Goal: Task Accomplishment & Management: Use online tool/utility

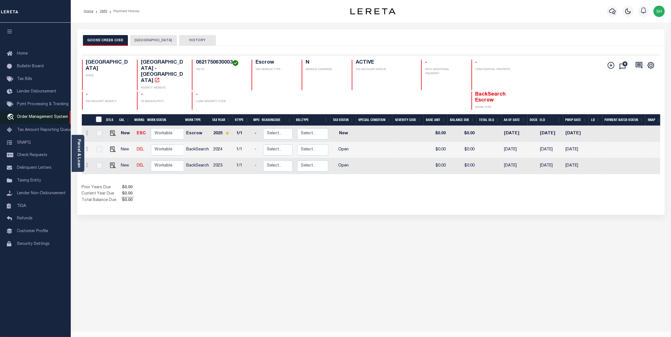
click at [25, 116] on span "Order Management System" at bounding box center [42, 117] width 51 height 4
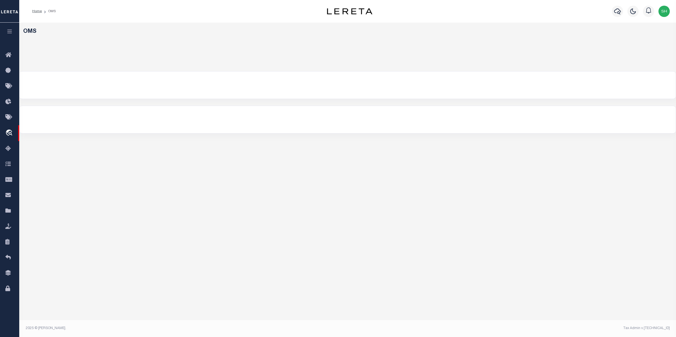
select select "200"
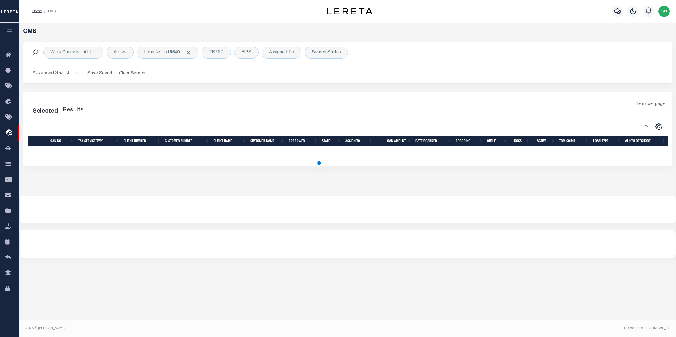
select select "200"
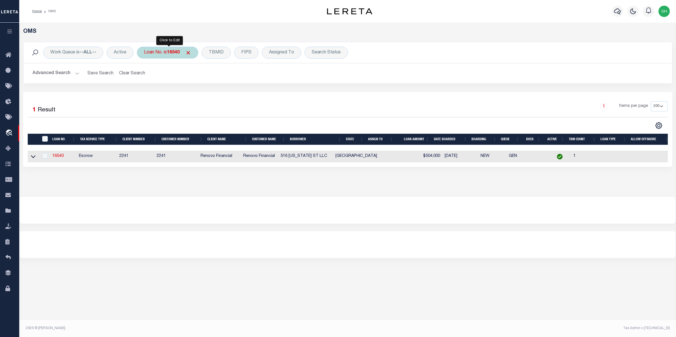
click at [160, 55] on div "Loan No. is 16540" at bounding box center [167, 53] width 61 height 12
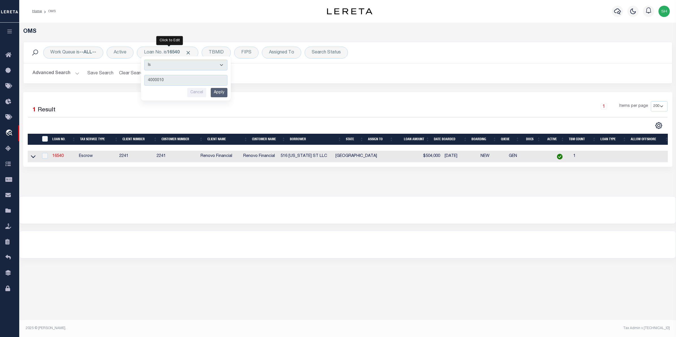
type input "40000102"
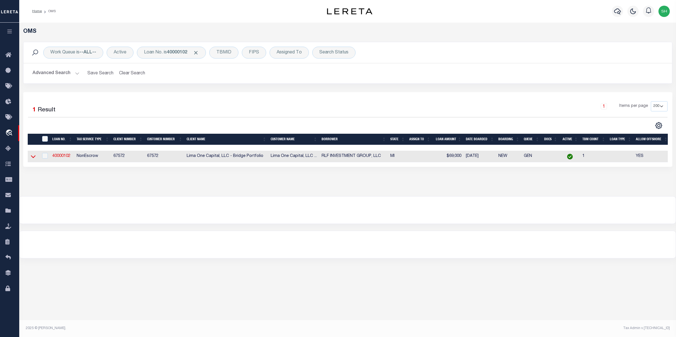
click at [33, 158] on icon at bounding box center [33, 157] width 5 height 6
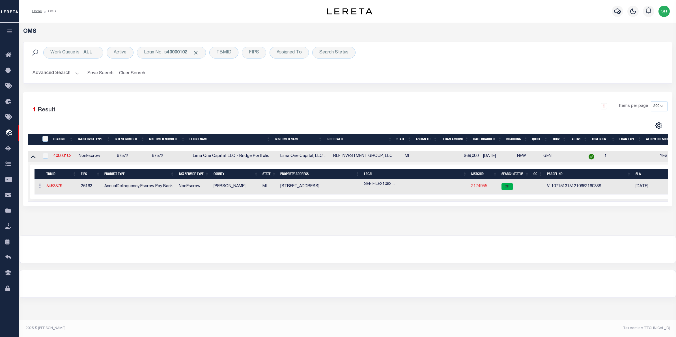
click at [486, 188] on link "2174955" at bounding box center [480, 187] width 16 height 4
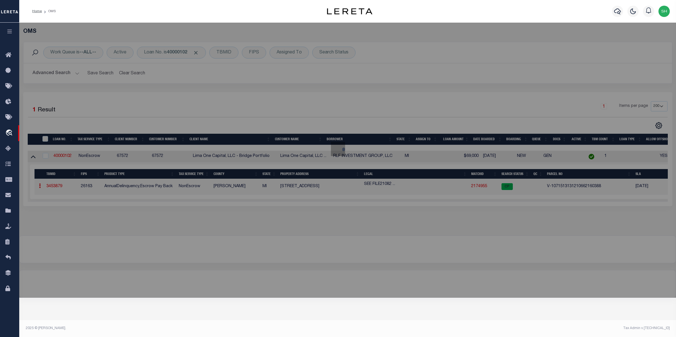
checkbox input "false"
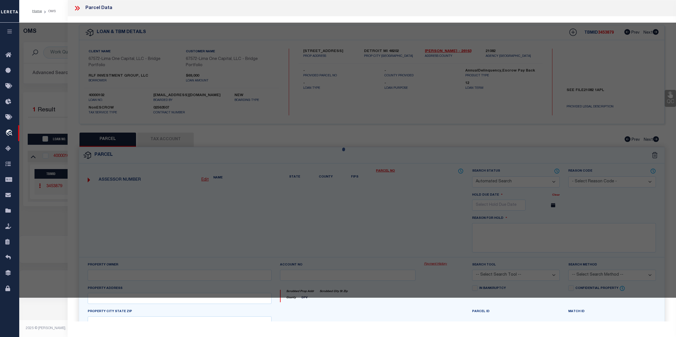
select select "CP"
select select "AGW"
select select "ADD"
type input "[STREET_ADDRESS]"
checkbox input "false"
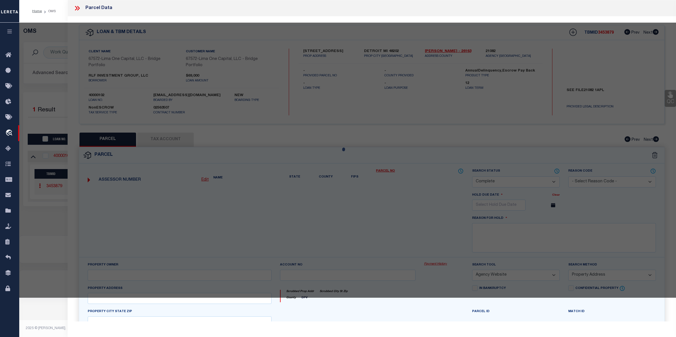
type input "DETROIT MI 48202"
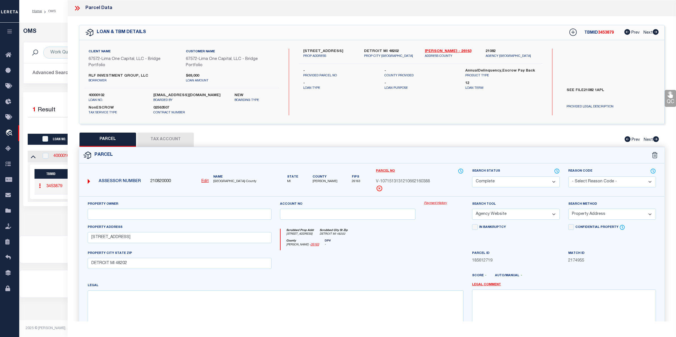
click at [438, 205] on link "Payment History" at bounding box center [444, 203] width 40 height 5
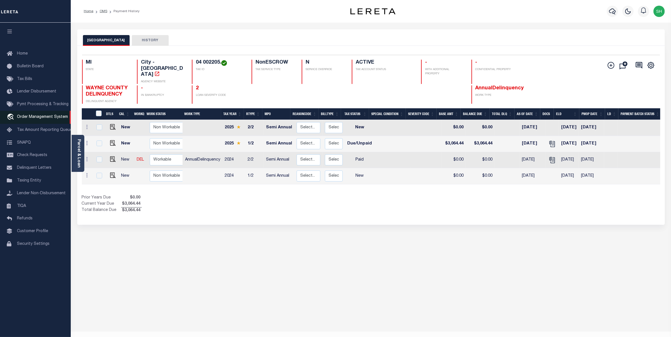
click at [31, 117] on span "Order Management System" at bounding box center [42, 117] width 51 height 4
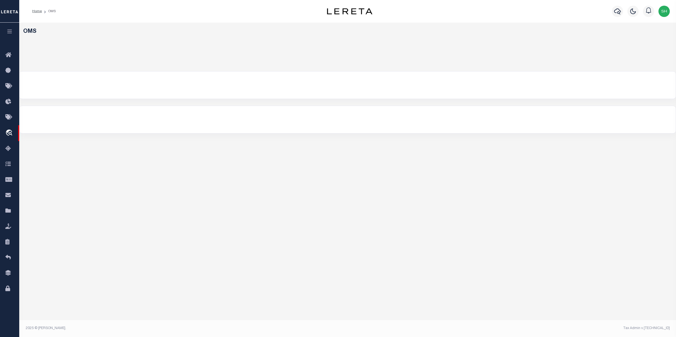
select select "200"
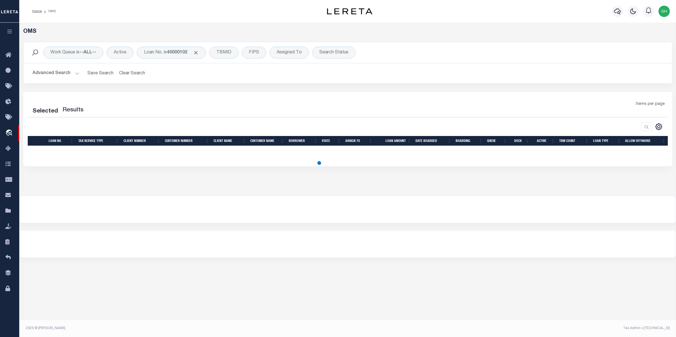
select select "200"
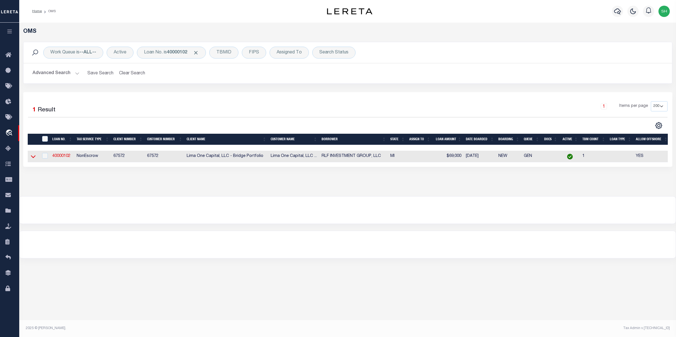
click at [34, 159] on icon at bounding box center [33, 157] width 5 height 3
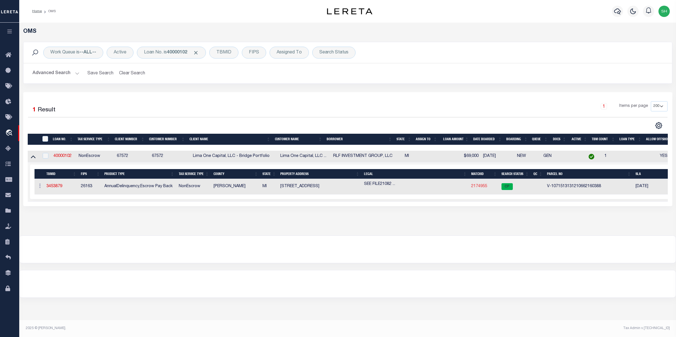
click at [477, 187] on link "2174955" at bounding box center [480, 187] width 16 height 4
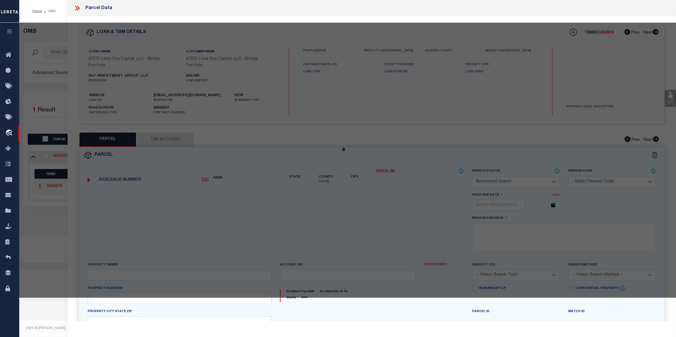
checkbox input "false"
select select "CP"
select select "AGW"
select select "ADD"
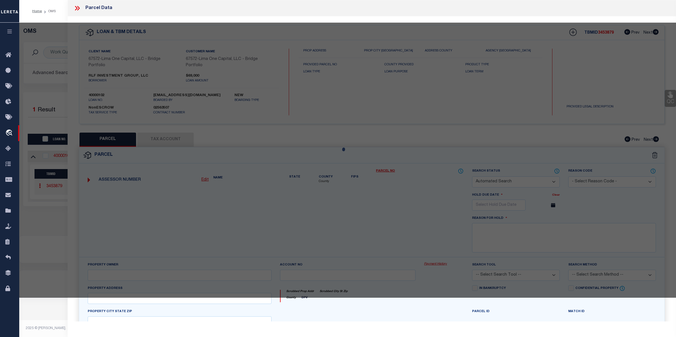
type input "8716 3RD AVENUE"
checkbox input "false"
type input "DETROIT MI 48202"
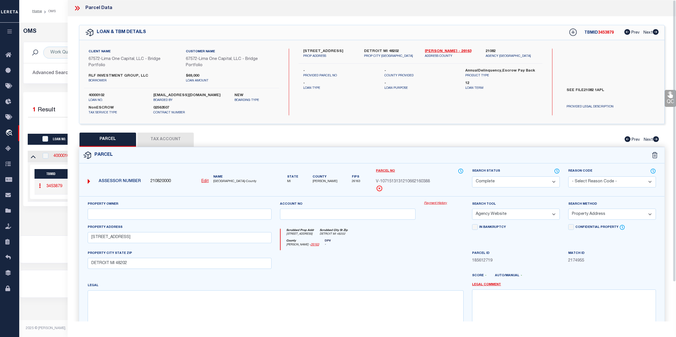
click at [444, 205] on link "Payment History" at bounding box center [444, 203] width 40 height 5
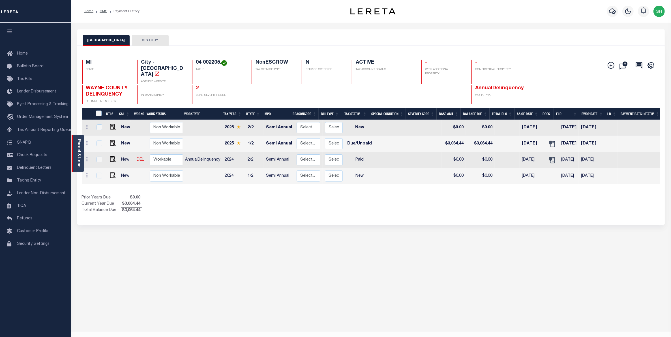
click at [77, 151] on link "Parcel & Loan" at bounding box center [79, 153] width 4 height 29
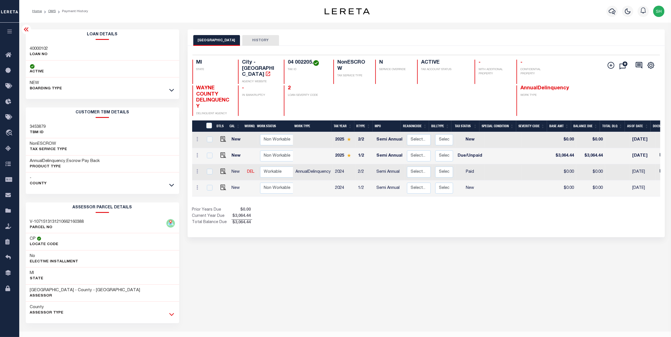
click at [172, 316] on icon at bounding box center [171, 315] width 5 height 6
click at [354, 282] on div "DETROIT CITY HISTORY Selected 4 Results" at bounding box center [426, 308] width 486 height 559
click at [374, 292] on div "DETROIT CITY HISTORY Selected 4 Results" at bounding box center [426, 308] width 486 height 559
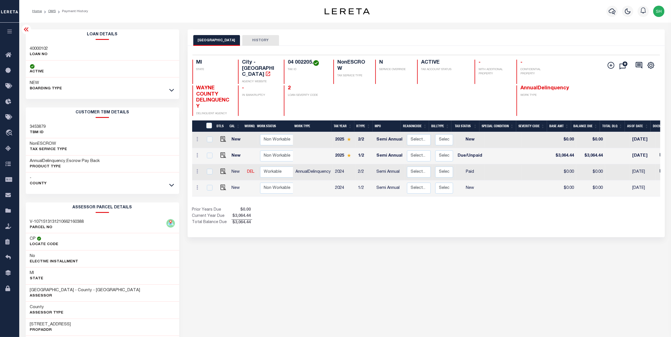
click at [280, 302] on div "DETROIT CITY HISTORY Selected 4 Results" at bounding box center [426, 308] width 486 height 559
click at [10, 133] on icon "travel_explore" at bounding box center [9, 133] width 9 height 7
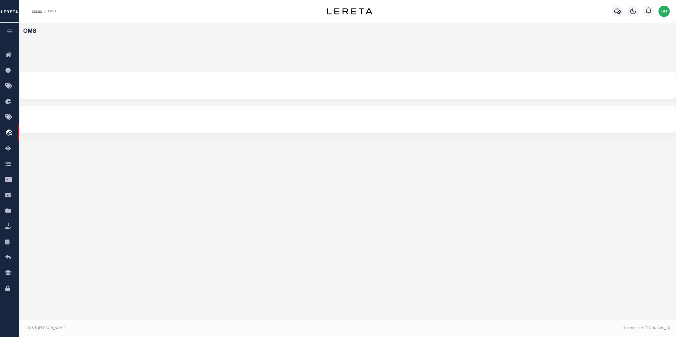
select select "200"
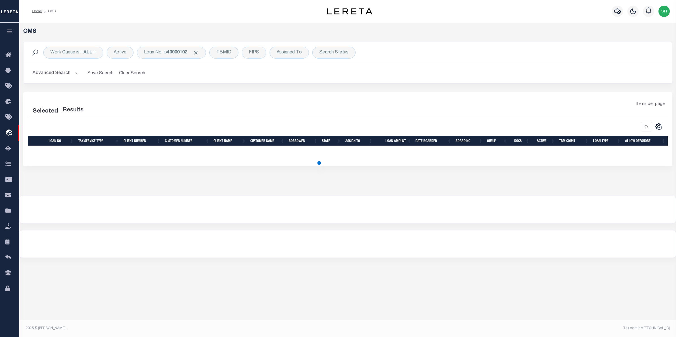
select select "200"
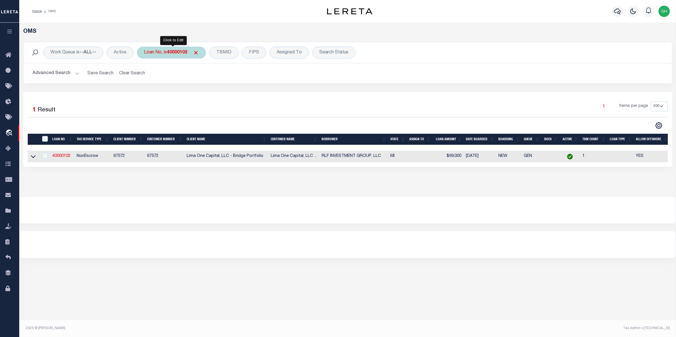
click at [163, 53] on div "Loan No. is 40000102" at bounding box center [171, 53] width 69 height 12
type input "111201"
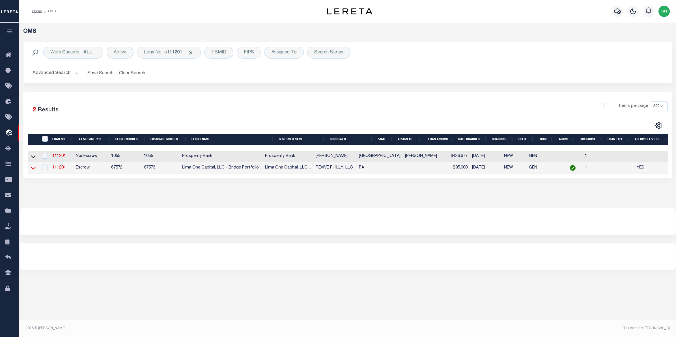
click at [35, 168] on icon at bounding box center [33, 168] width 5 height 6
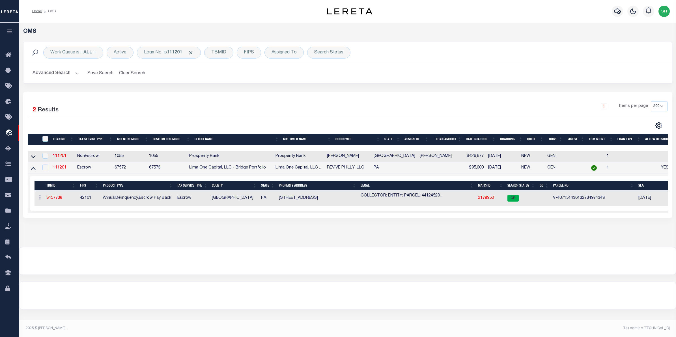
click at [502, 200] on td "2178950" at bounding box center [490, 199] width 29 height 16
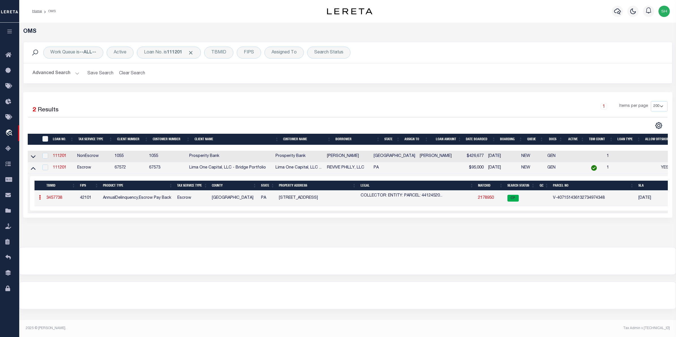
click at [480, 200] on link "2178950" at bounding box center [486, 198] width 16 height 4
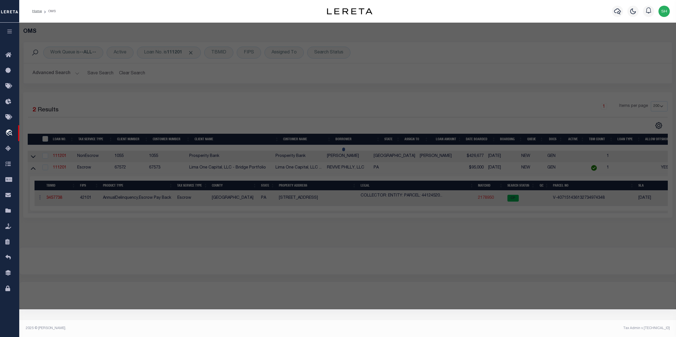
checkbox input "false"
select select "CP"
select select "AGW"
select select "ADD"
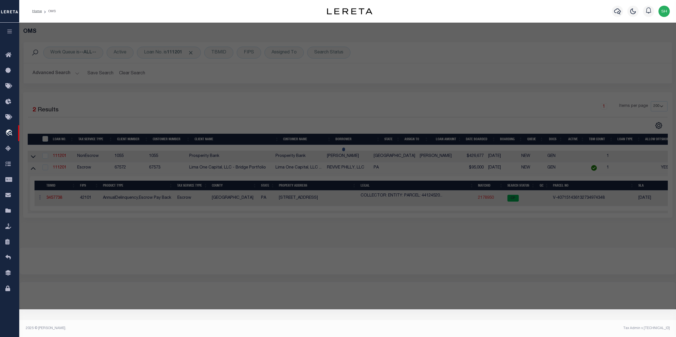
type input "4918 ASPEN STREET"
checkbox input "false"
type input "PHILADELPHIA PA 19139"
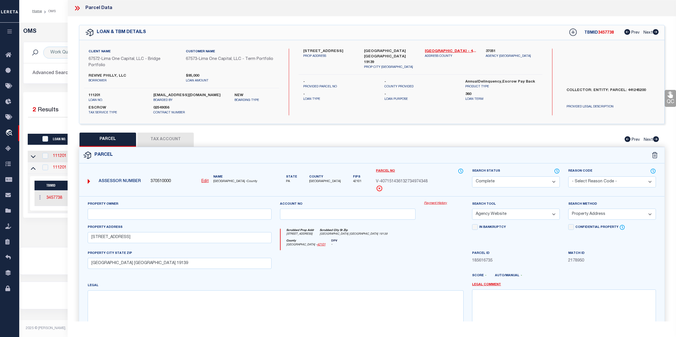
click at [436, 205] on link "Payment History" at bounding box center [444, 203] width 40 height 5
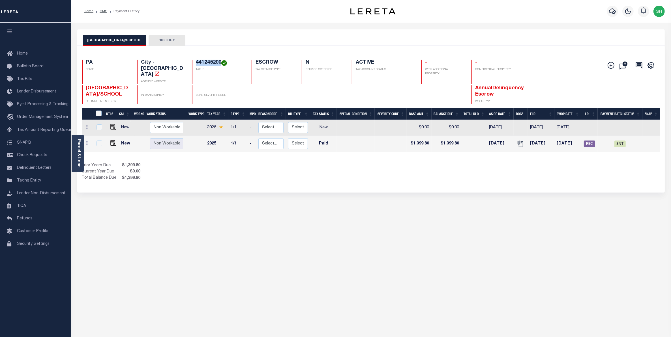
drag, startPoint x: 221, startPoint y: 63, endPoint x: 193, endPoint y: 63, distance: 27.7
click at [193, 63] on div "441245200 TAX ID" at bounding box center [218, 72] width 53 height 24
copy h4 "441245200"
click at [33, 121] on link "travel_explore Order Management System" at bounding box center [35, 117] width 71 height 13
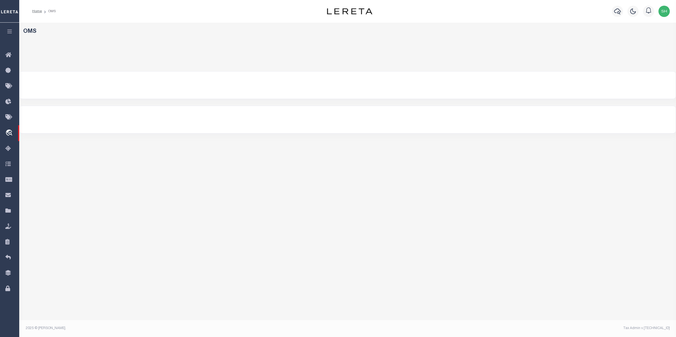
select select "200"
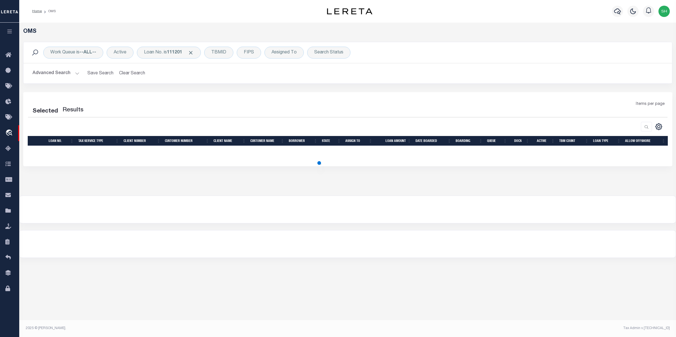
select select "200"
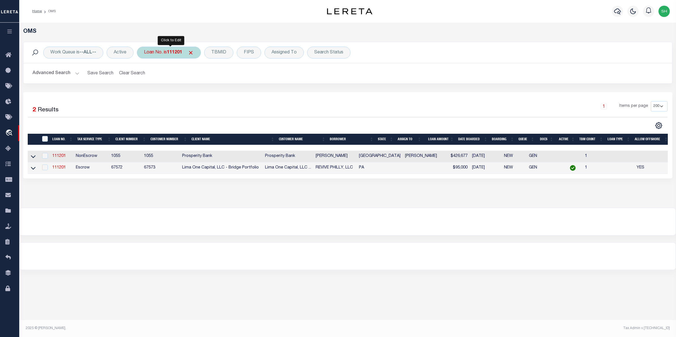
click at [165, 50] on div "Loan No. is 111201" at bounding box center [169, 53] width 64 height 12
type input "18745"
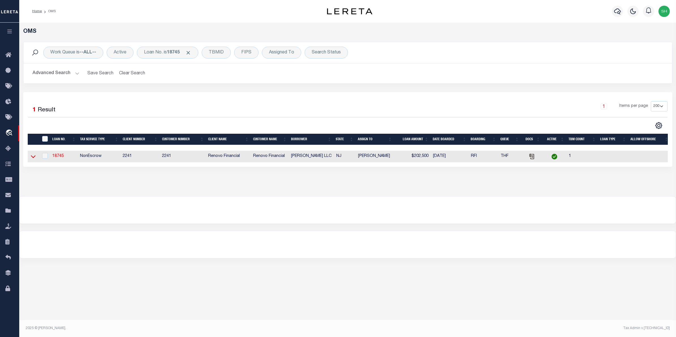
click at [35, 157] on icon at bounding box center [33, 157] width 5 height 3
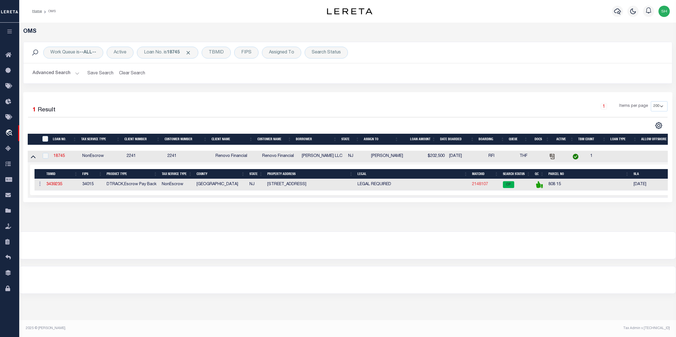
click at [480, 186] on link "2148107" at bounding box center [480, 185] width 16 height 4
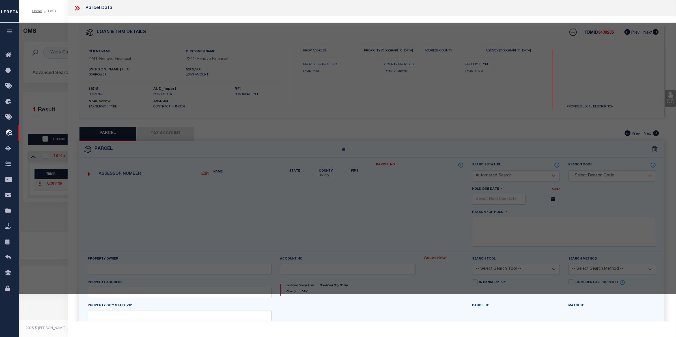
checkbox input "false"
select select "CP"
type input "TAYLOR RD LLC"
select select "AGW"
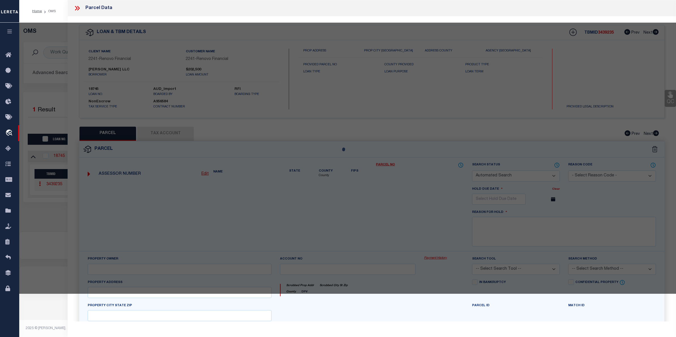
select select "LEG"
type input "141 W CHESTNUT ST"
checkbox input "false"
type textarea "Block: 808 Lot: 15"
type textarea "No issue updating taxID to match existing masks. MLC 7/23/2025 Unable to add th…"
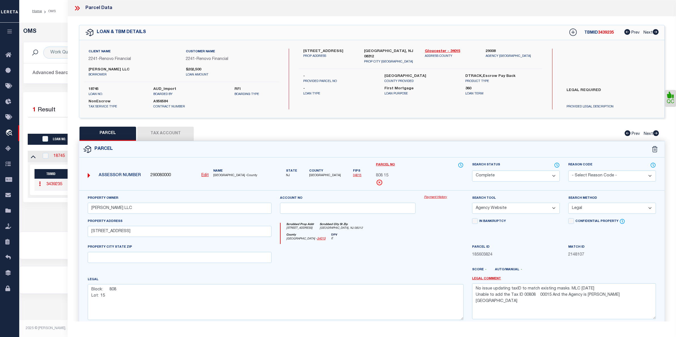
click at [439, 198] on link "Payment History" at bounding box center [444, 197] width 40 height 5
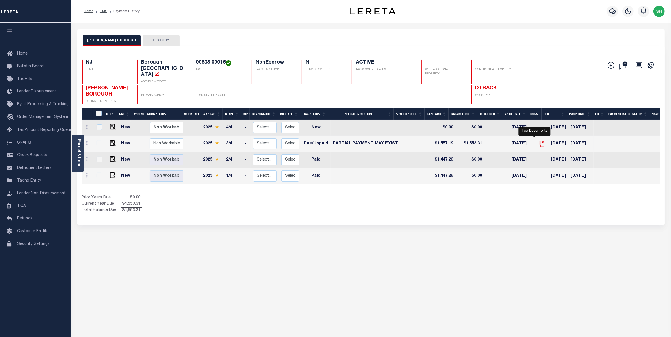
click at [538, 140] on icon "" at bounding box center [541, 143] width 7 height 7
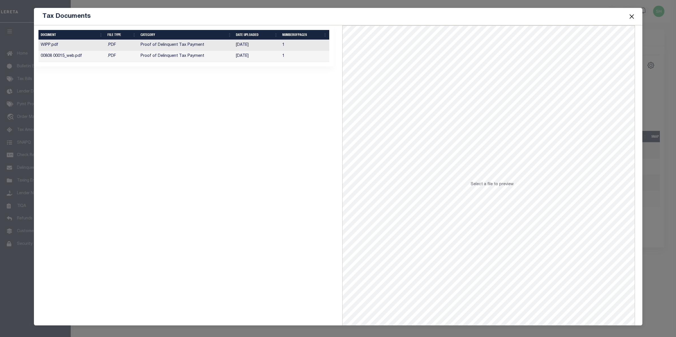
click at [183, 56] on td "Proof of Delinquent Tax Payment" at bounding box center [185, 56] width 95 height 11
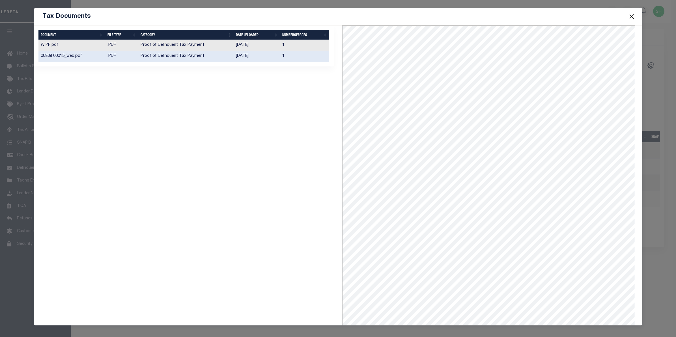
click at [631, 18] on button "Close" at bounding box center [631, 16] width 7 height 7
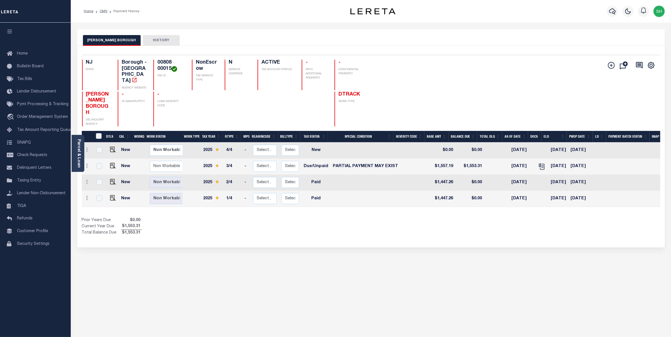
click at [303, 11] on div "Home OMS Payment History" at bounding box center [201, 11] width 245 height 12
click at [77, 152] on link "Parcel & Loan" at bounding box center [79, 153] width 4 height 29
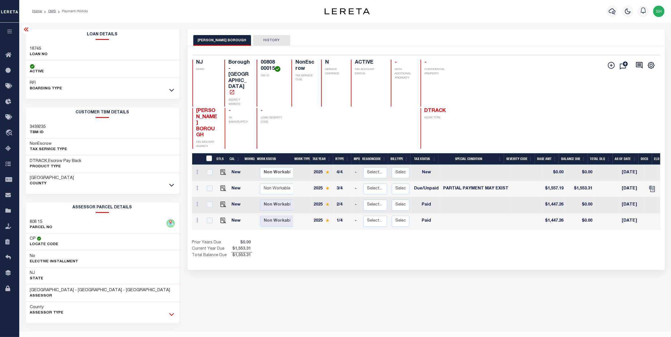
click at [172, 313] on icon at bounding box center [171, 315] width 5 height 6
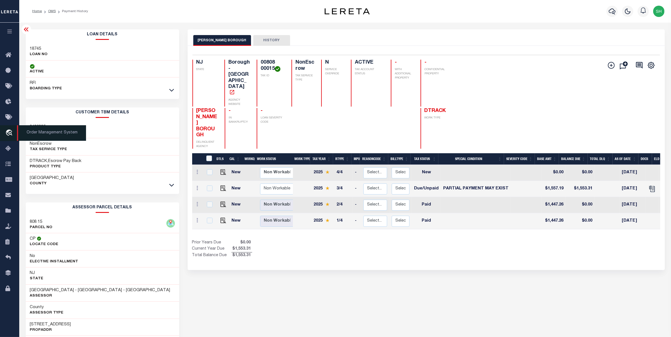
click at [10, 131] on icon "travel_explore" at bounding box center [9, 133] width 9 height 7
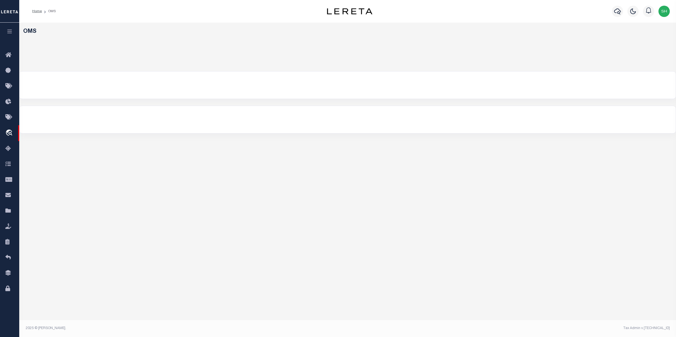
select select "200"
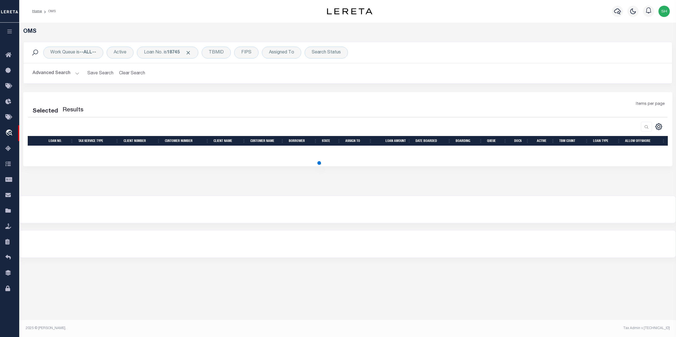
select select "200"
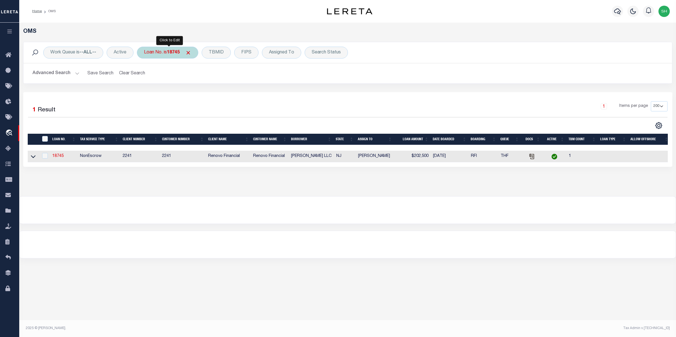
click at [173, 54] on b "18745" at bounding box center [173, 52] width 13 height 5
type input "6171871"
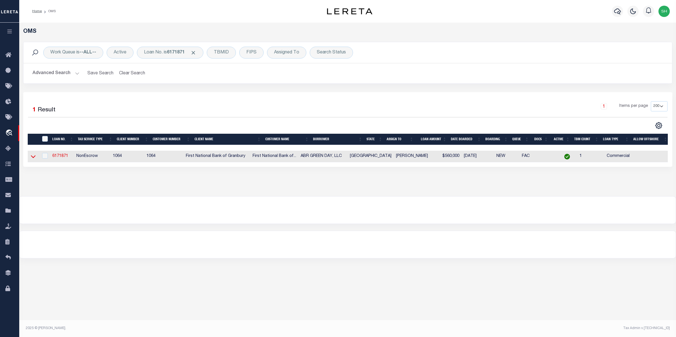
click at [35, 157] on icon at bounding box center [33, 157] width 5 height 6
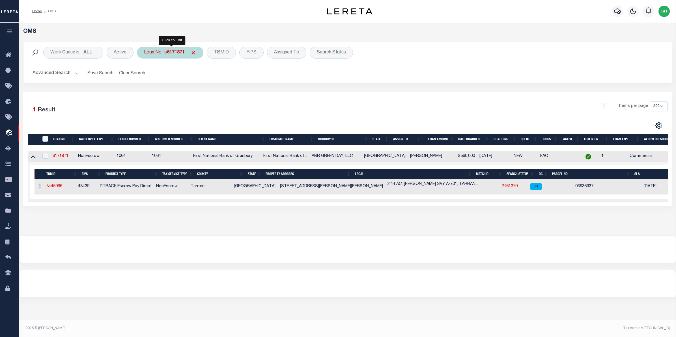
click at [156, 56] on div "Loan No. is 6171871" at bounding box center [170, 53] width 67 height 12
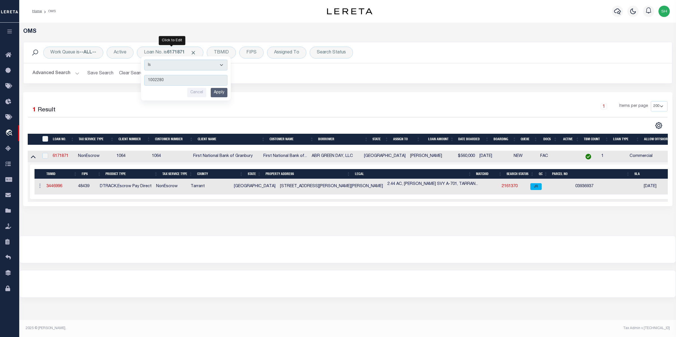
type input "10022806"
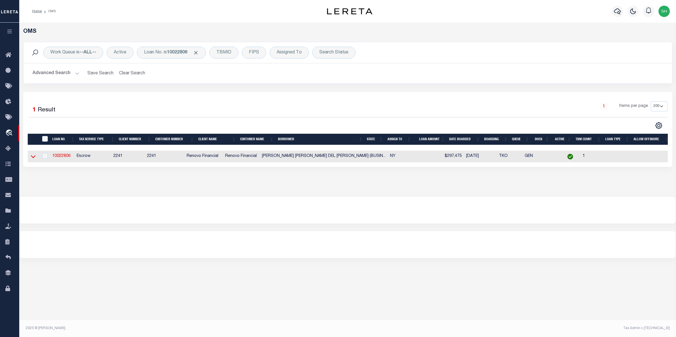
click at [32, 159] on icon at bounding box center [33, 157] width 5 height 6
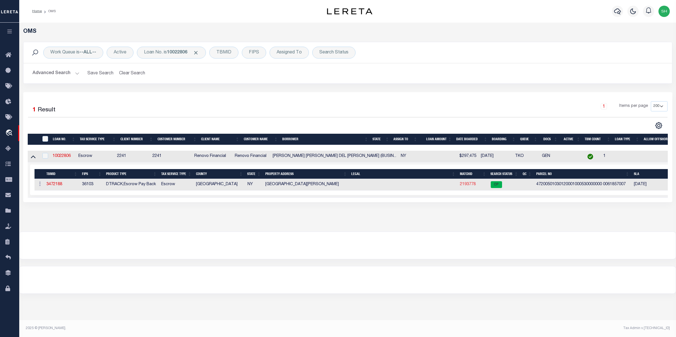
click at [468, 184] on link "2193778" at bounding box center [468, 185] width 16 height 4
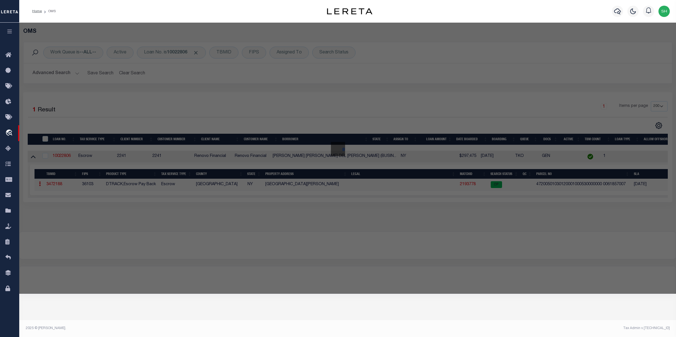
checkbox input "false"
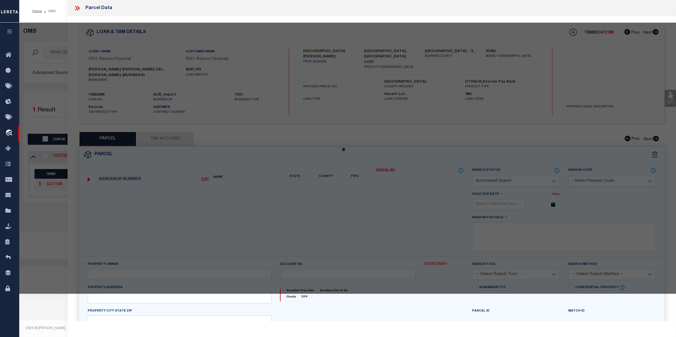
select select "CP"
type input "FLORESMELARA,ELMER A"
select select "ATL"
select select "ADD"
type input "308 MUNCY ST"
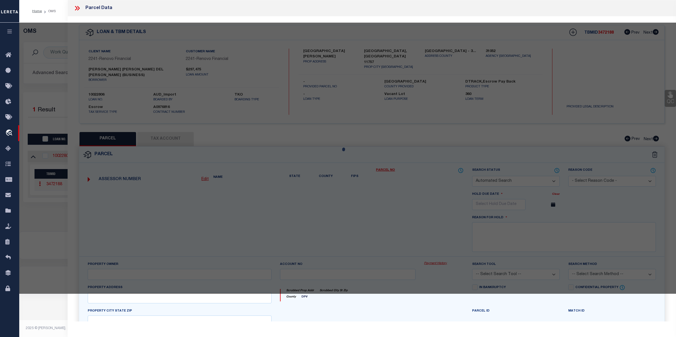
checkbox input "false"
type input "LINDENHURST, NY 11757"
type textarea "FILED MAP 155 SEC 2 BLK 96 LOTS 28-30 INC."
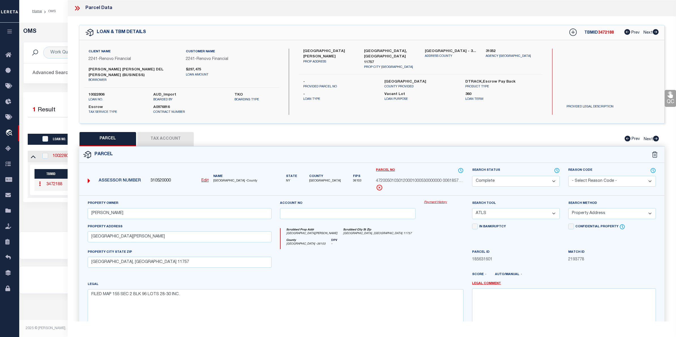
click at [437, 200] on link "Payment History" at bounding box center [444, 202] width 40 height 5
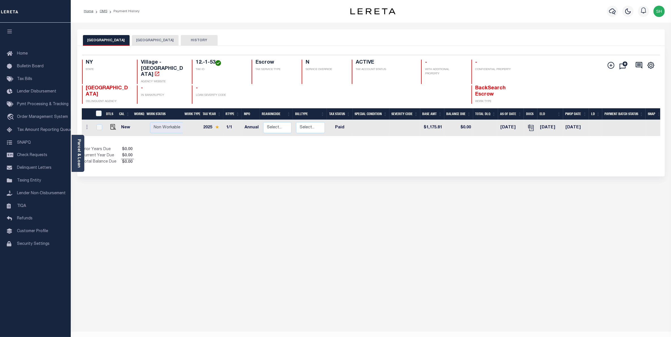
click at [157, 43] on button "[GEOGRAPHIC_DATA]" at bounding box center [155, 40] width 47 height 11
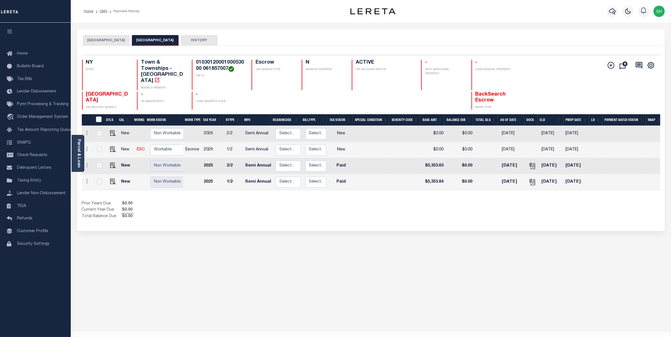
click at [107, 42] on button "[GEOGRAPHIC_DATA]" at bounding box center [106, 40] width 47 height 11
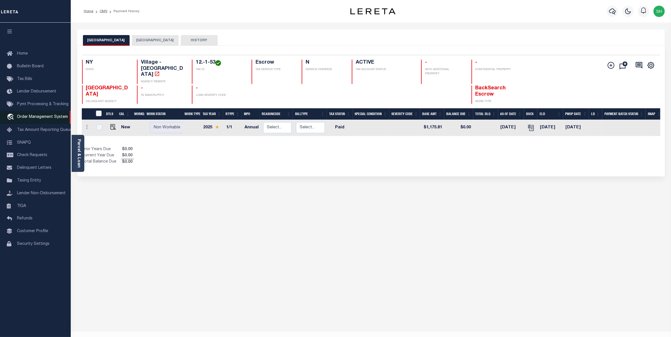
click at [43, 116] on span "Order Management System" at bounding box center [42, 117] width 51 height 4
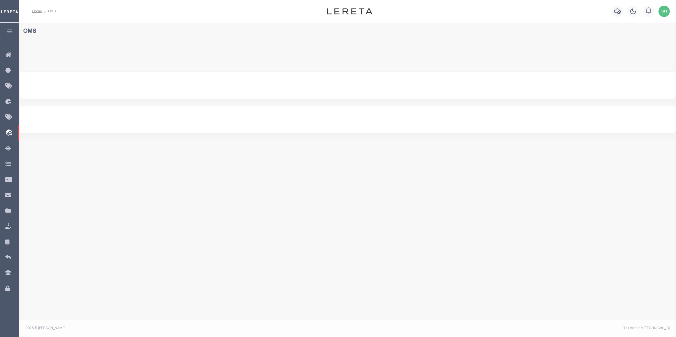
select select "200"
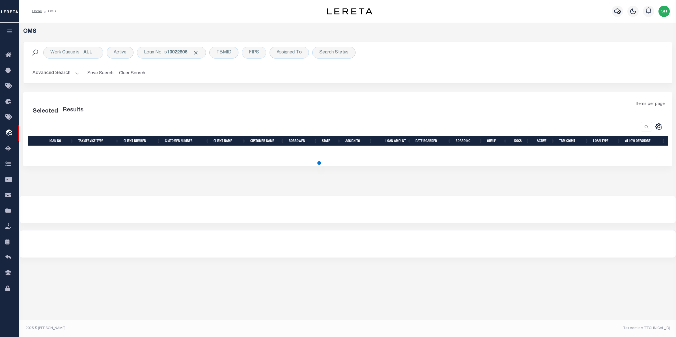
select select "200"
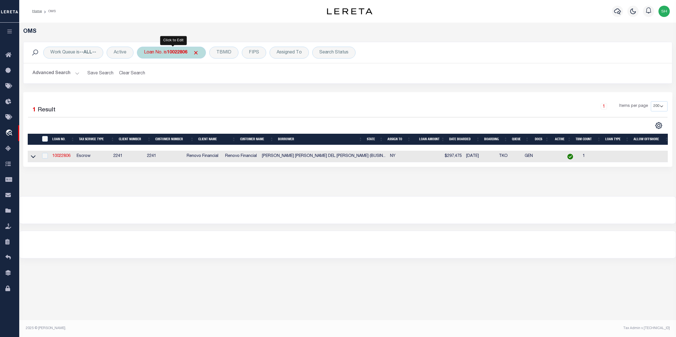
click at [186, 53] on b "10022806" at bounding box center [177, 52] width 20 height 5
type input "70468"
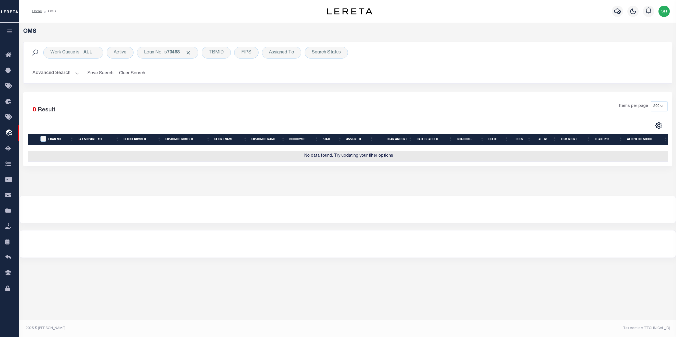
click at [371, 321] on footer "2025 © LERETA. Tax Admin v.1.0.0.1" at bounding box center [347, 328] width 657 height 17
click at [148, 51] on div "Loan No. is 70468" at bounding box center [167, 53] width 61 height 12
type input "10021486"
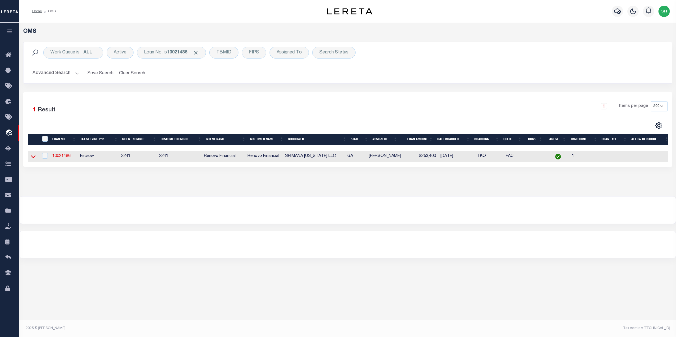
click at [31, 157] on icon at bounding box center [33, 157] width 5 height 6
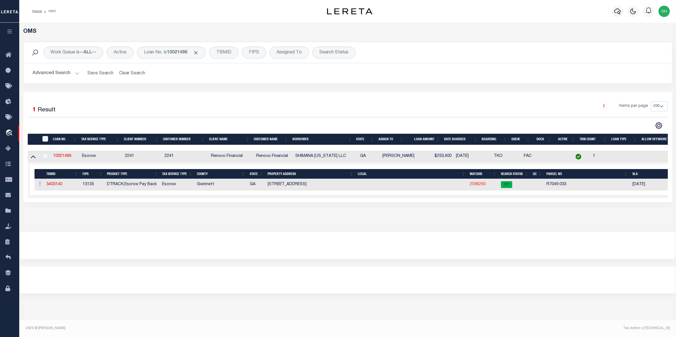
click at [481, 185] on link "2098260" at bounding box center [478, 185] width 16 height 4
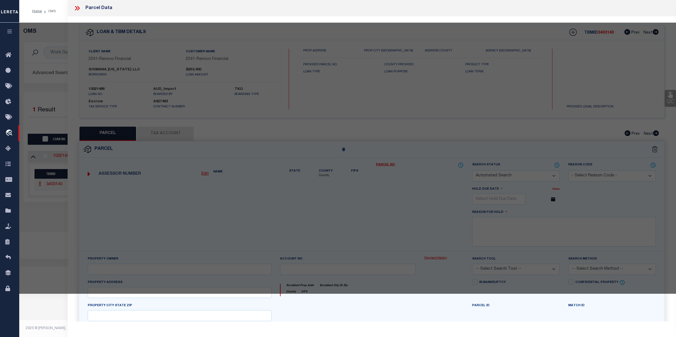
checkbox input "false"
select select "CP"
type input "SHIMANA GEORGIA LLC"
select select
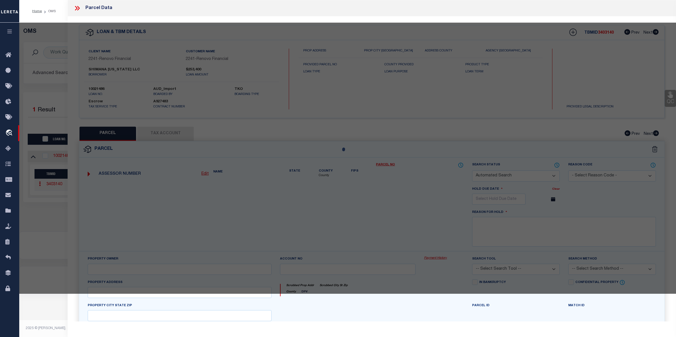
type input "90 BENTRIDGE CT"
type input "LAWRENCEVILLE, GA 30043"
type textarea "L7 BA BENTRIDGE #1"
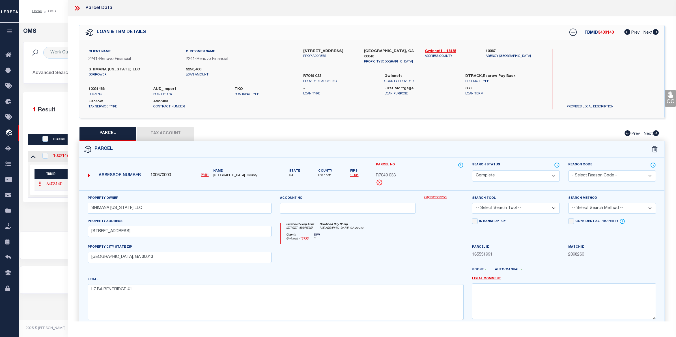
click at [430, 197] on link "Payment History" at bounding box center [444, 197] width 40 height 5
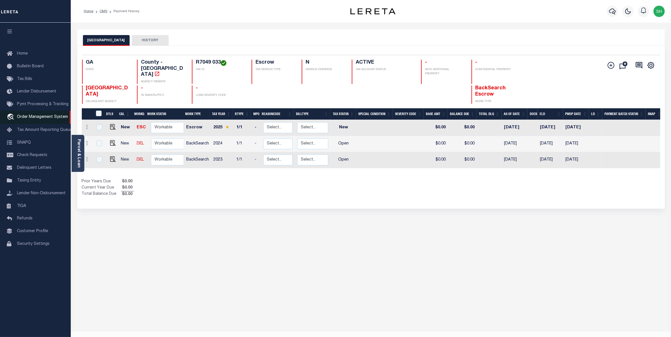
click at [46, 119] on span "Order Management System" at bounding box center [42, 117] width 51 height 4
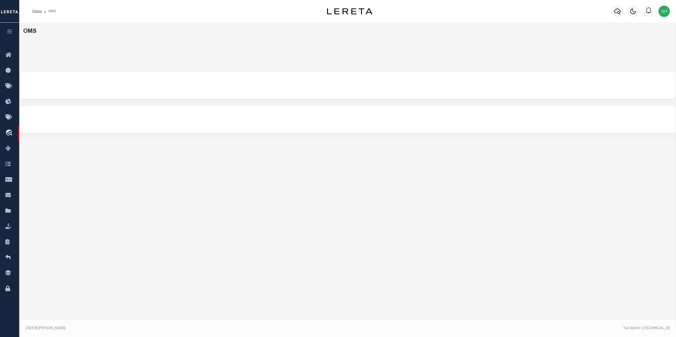
select select "200"
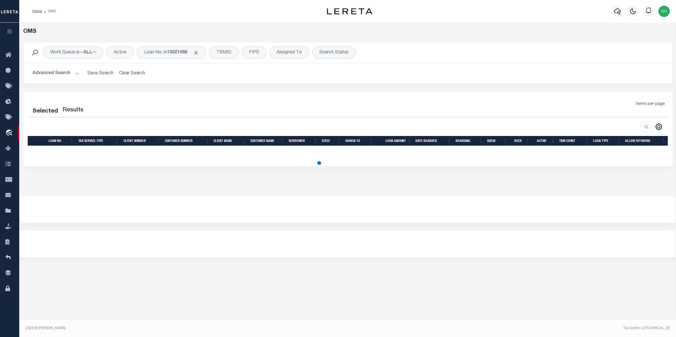
select select "200"
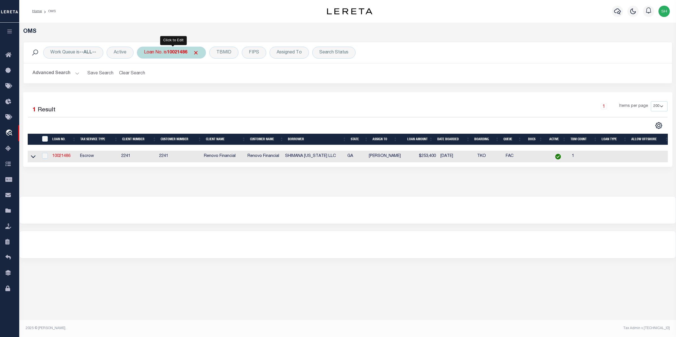
click at [161, 55] on div "Loan No. is 10021486" at bounding box center [171, 53] width 69 height 12
type input "10343"
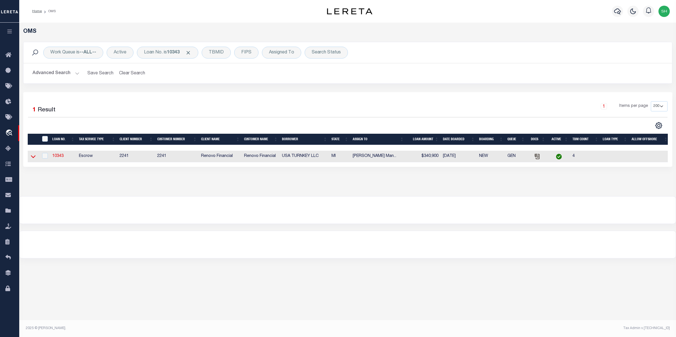
click at [31, 159] on icon at bounding box center [33, 157] width 5 height 6
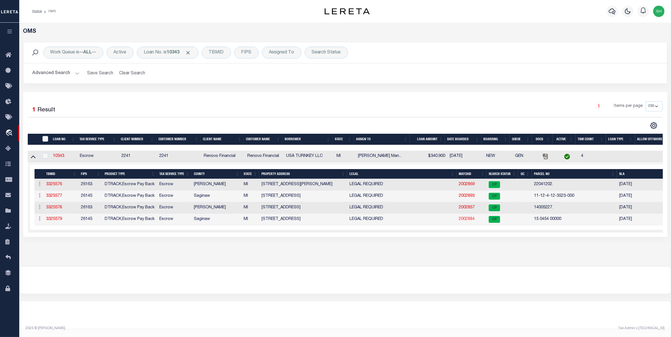
click at [460, 221] on link "2002884" at bounding box center [467, 219] width 16 height 4
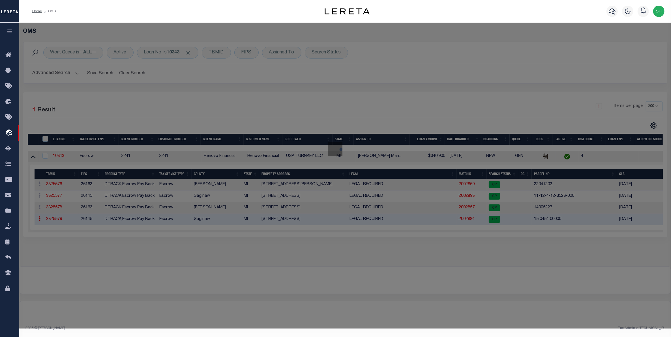
checkbox input "false"
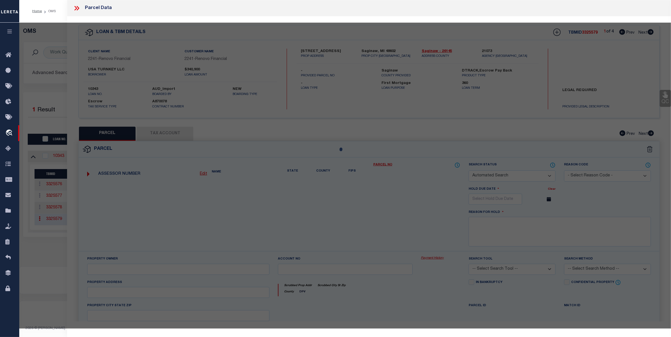
select select "CP"
type input "USA TURNKEY LLC"
select select "AGW"
select select
type input "523 N BOND ST"
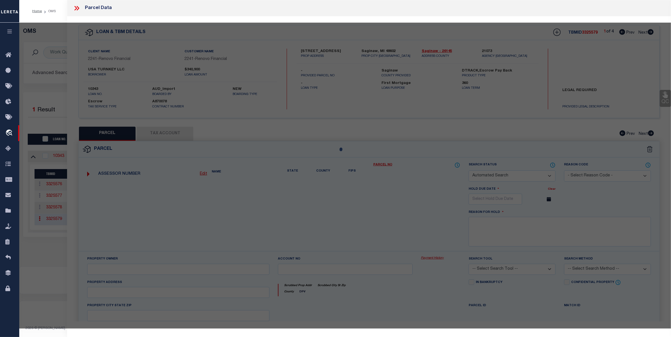
checkbox input "false"
type input "SAGINAW, MI, 48602"
type textarea "LOT 11,EXC.[PERSON_NAME].5 FT.,BLK.203, CITY OF [GEOGRAPHIC_DATA] IN DIVISION N…"
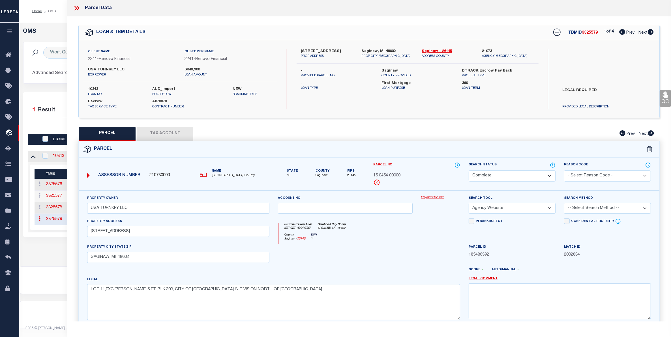
click at [432, 199] on link "Payment History" at bounding box center [440, 197] width 39 height 5
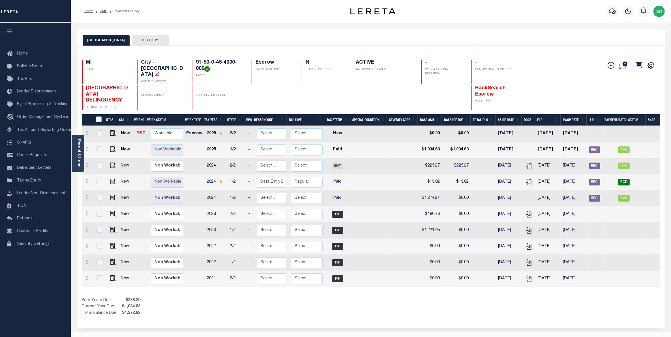
click at [311, 28] on div "Parcel & Loan Loan Details 10343 LOAN NO ACTIVE" at bounding box center [371, 186] width 596 height 326
click at [115, 159] on td at bounding box center [112, 166] width 14 height 16
checkbox input "true"
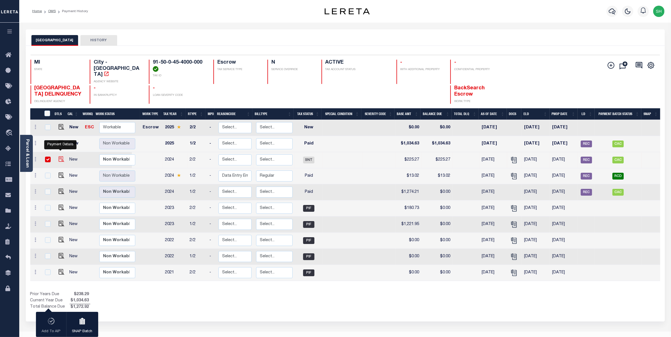
click at [59, 157] on img "" at bounding box center [62, 160] width 6 height 6
checkbox input "false"
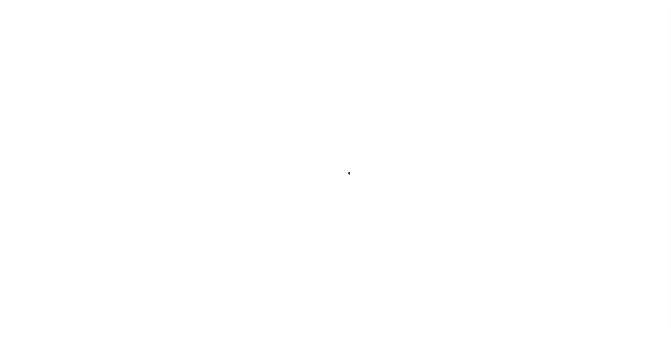
checkbox input "false"
type input "[DATE]"
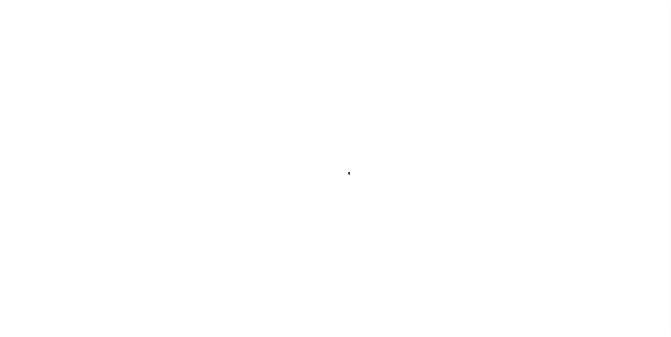
type input "$225.27"
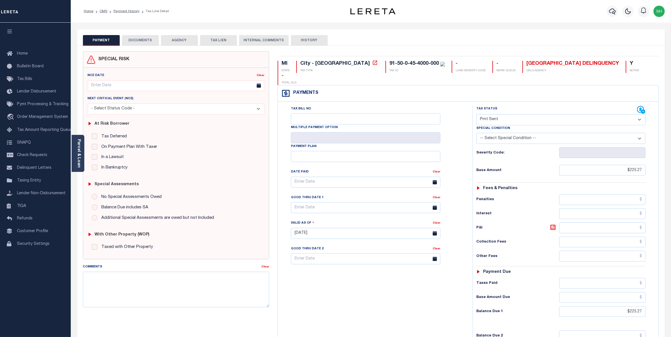
click at [641, 114] on select "- Select Status Code - Open Due/Unpaid Paid Incomplete No Tax Due Internal Refu…" at bounding box center [561, 119] width 170 height 11
select select "PYD"
click at [476, 114] on select "- Select Status Code - Open Due/Unpaid Paid Incomplete No Tax Due Internal Refu…" at bounding box center [561, 119] width 170 height 11
type input "[DATE]"
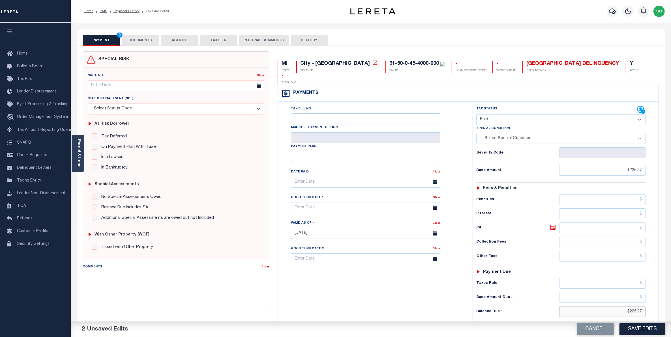
drag, startPoint x: 616, startPoint y: 303, endPoint x: 676, endPoint y: 291, distance: 60.9
click at [671, 297] on html "Home OMS Payment History Tax Line Detail" at bounding box center [335, 214] width 671 height 428
type input "$0.00"
click at [648, 333] on button "Save Edits" at bounding box center [643, 330] width 46 height 12
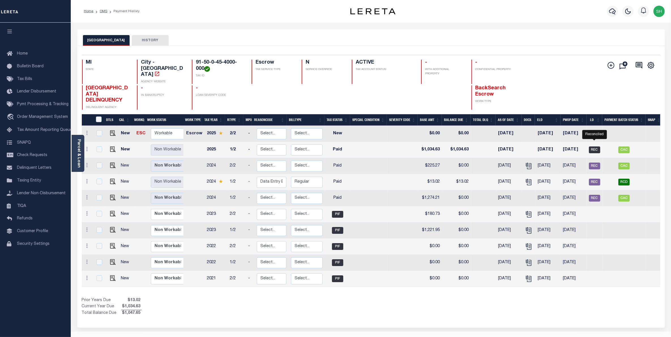
click at [592, 147] on span "REC" at bounding box center [594, 150] width 11 height 7
checkbox input "true"
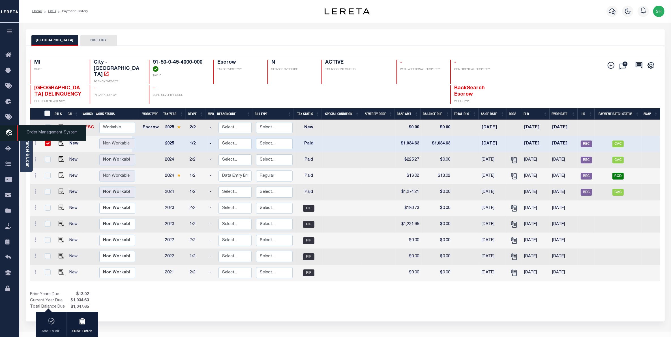
click at [7, 132] on icon "travel_explore" at bounding box center [9, 133] width 9 height 7
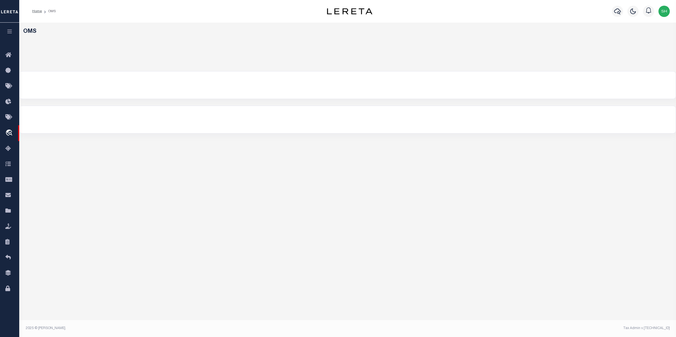
select select "200"
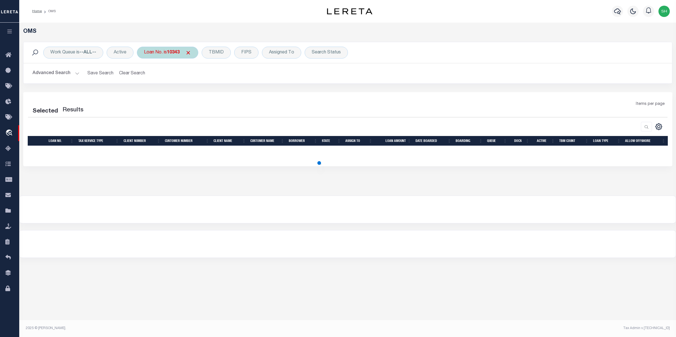
select select "200"
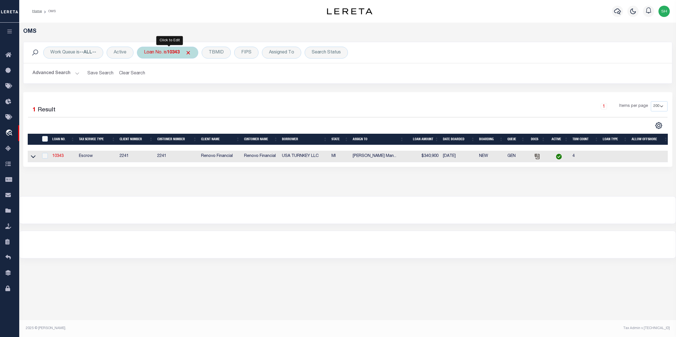
click at [179, 50] on div "Loan No. is 10343" at bounding box center [167, 53] width 61 height 12
type input "4"
type input "12279"
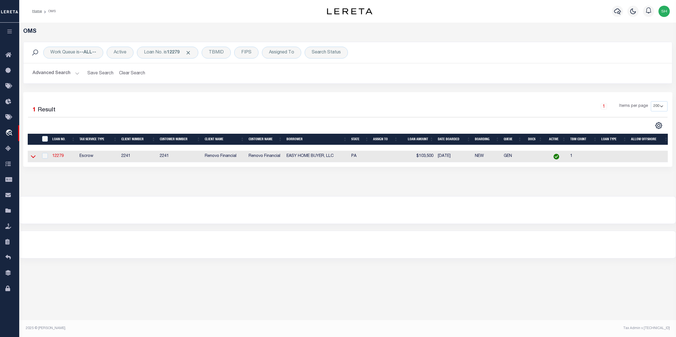
click at [31, 157] on icon at bounding box center [33, 157] width 5 height 6
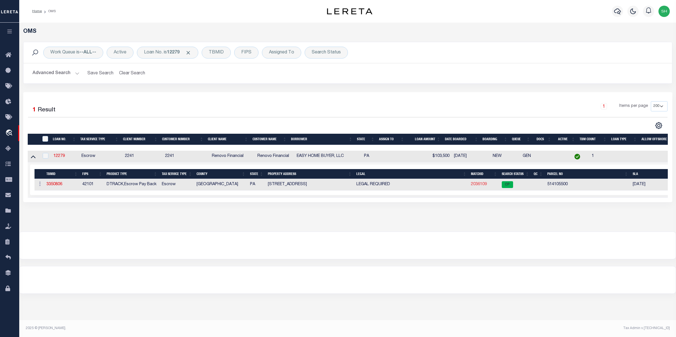
click at [478, 187] on link "2036109" at bounding box center [479, 185] width 16 height 4
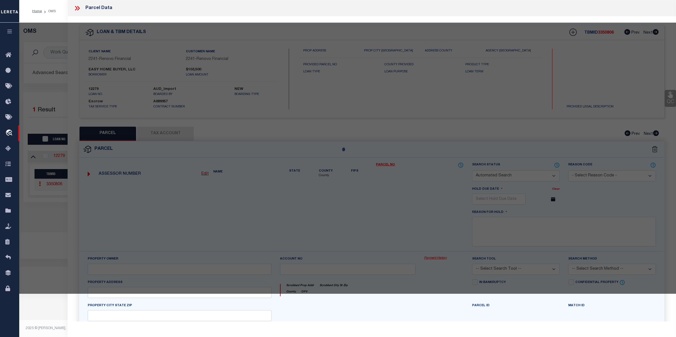
checkbox input "false"
select select "CP"
type input "EASY HOME BUYER LLC"
type input "5634 BELMAR ST"
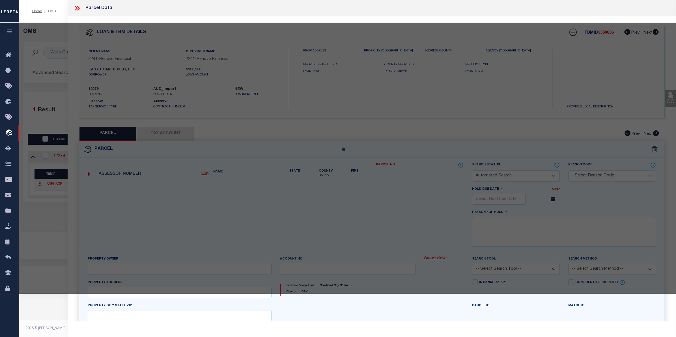
checkbox input "false"
type input "PHILADELPHIA, PA 19143"
type textarea "ROW PORCH FRONT"
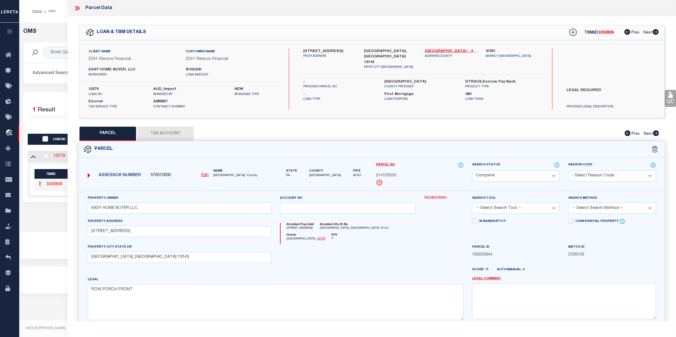
click at [437, 196] on link "Payment History" at bounding box center [444, 197] width 40 height 5
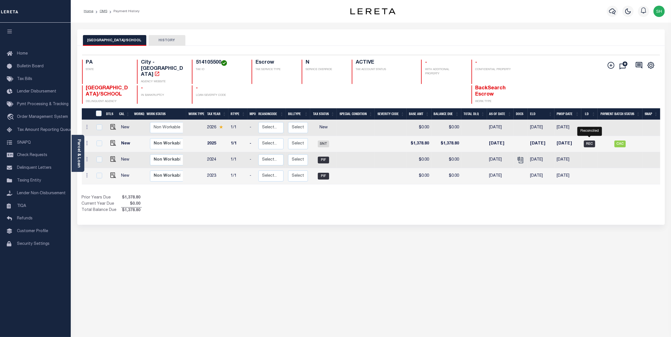
click at [588, 141] on span "REC" at bounding box center [589, 144] width 11 height 7
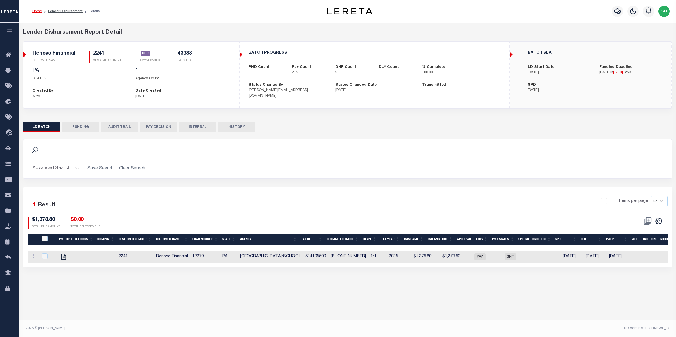
click at [77, 127] on button "FUNDING" at bounding box center [80, 127] width 37 height 11
type input "$476,883.82"
type input "$0"
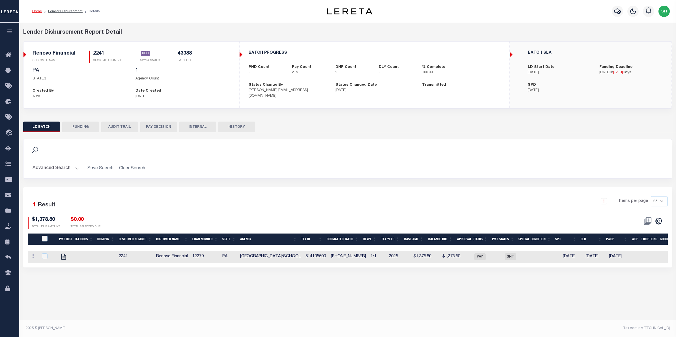
type input "03/10/2025"
type input "20250310MMQFMP2700359203101702FT01"
type input "03/10/2025"
select select "100"
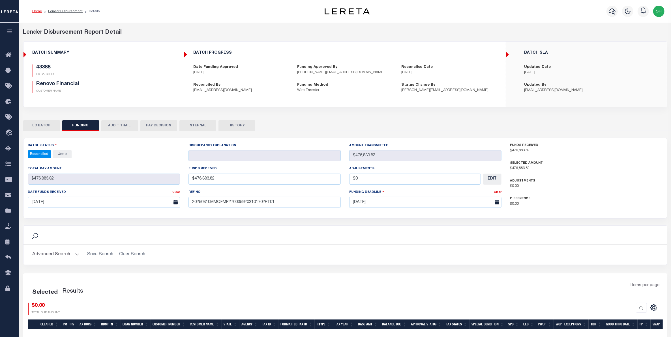
select select "100"
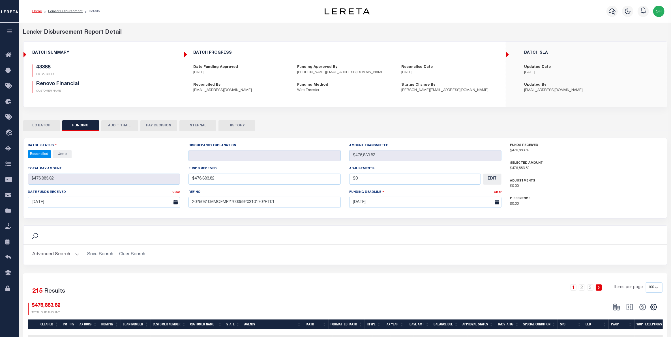
click at [37, 125] on button "LD BATCH" at bounding box center [41, 125] width 37 height 11
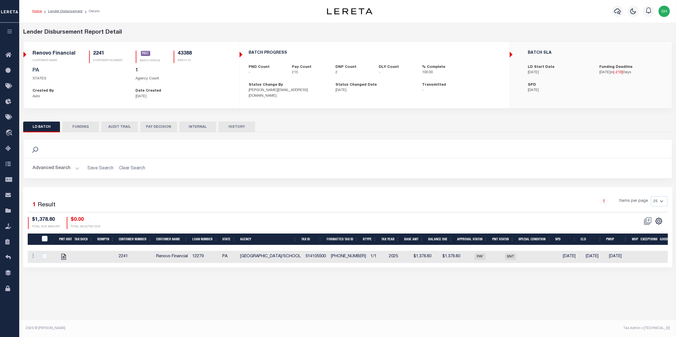
click at [85, 131] on button "FUNDING" at bounding box center [80, 127] width 37 height 11
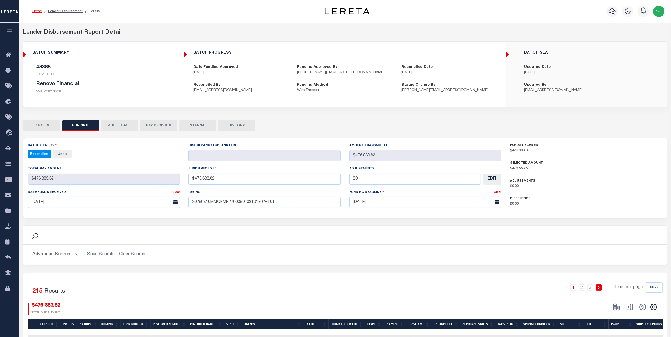
click at [50, 121] on button "LD BATCH" at bounding box center [41, 125] width 37 height 11
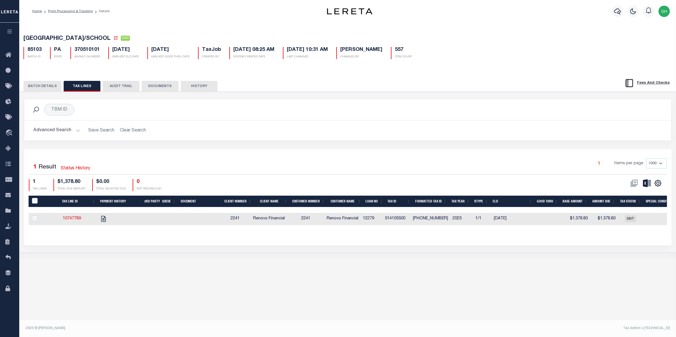
click at [40, 87] on button "BATCH DETAILS" at bounding box center [42, 86] width 38 height 11
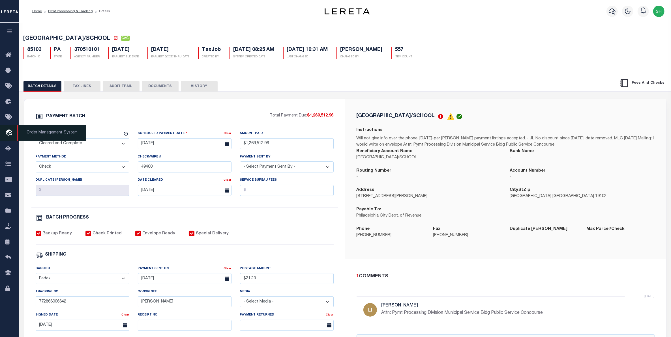
click at [8, 131] on icon "travel_explore" at bounding box center [9, 133] width 9 height 7
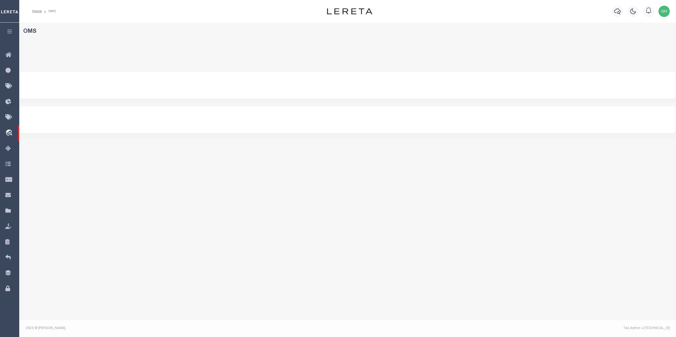
select select "200"
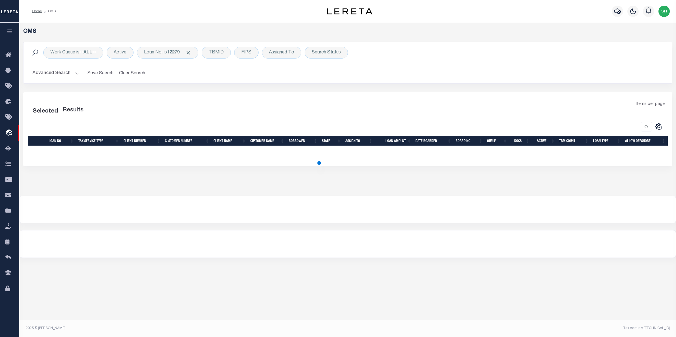
select select "200"
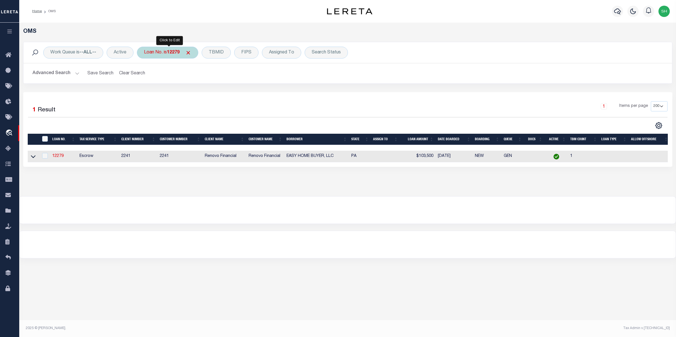
click at [159, 51] on div "Loan No. is 12279" at bounding box center [167, 53] width 61 height 12
type input "10022897"
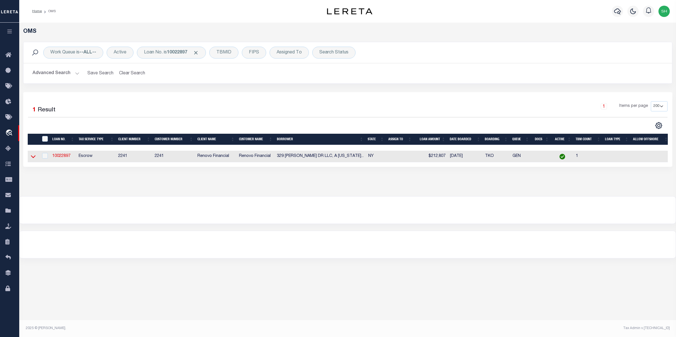
click at [33, 157] on icon at bounding box center [33, 157] width 5 height 6
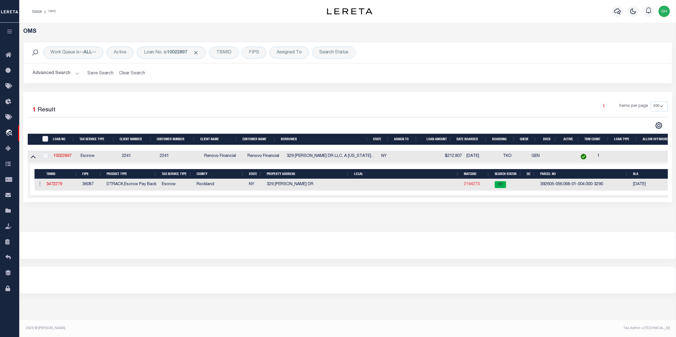
click at [473, 186] on link "2194273" at bounding box center [472, 185] width 16 height 4
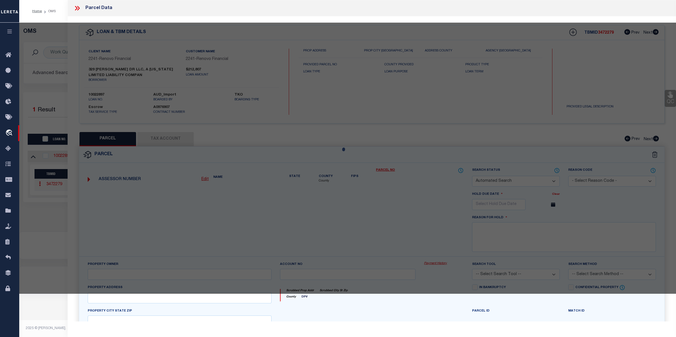
checkbox input "false"
select select "CP"
type input "329 KENNEDY DR LLC"
select select "ATL"
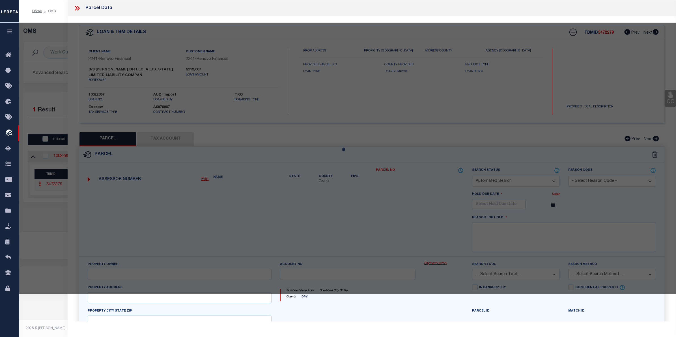
select select "ADD"
type input "329 KENNEDY DR"
checkbox input "false"
type input "SPRING VALLEY, NY 10977"
type textarea "LOT:4.000 BLK:1 SEC:56.68 DIST:392605 CITY/[GEOGRAPHIC_DATA]/TWP:[GEOGRAPHIC_DA…"
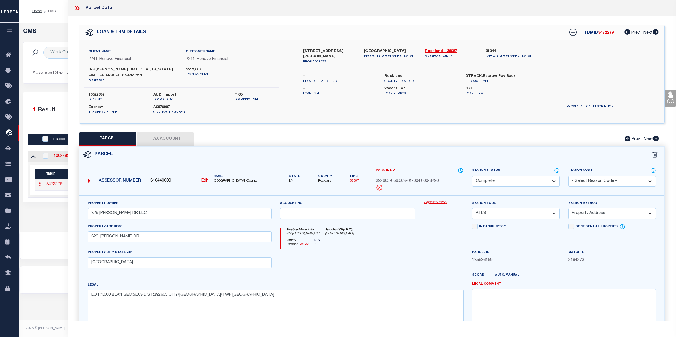
click at [444, 206] on div "Payment History" at bounding box center [444, 211] width 48 height 23
click at [442, 204] on link "Payment History" at bounding box center [444, 202] width 40 height 5
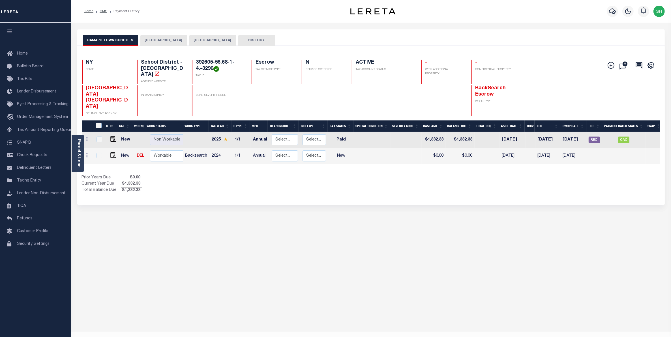
click at [179, 38] on button "[GEOGRAPHIC_DATA]" at bounding box center [163, 40] width 47 height 11
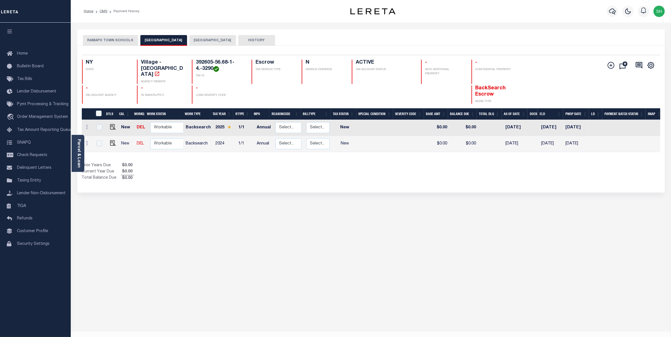
click at [202, 40] on button "[GEOGRAPHIC_DATA]" at bounding box center [212, 40] width 47 height 11
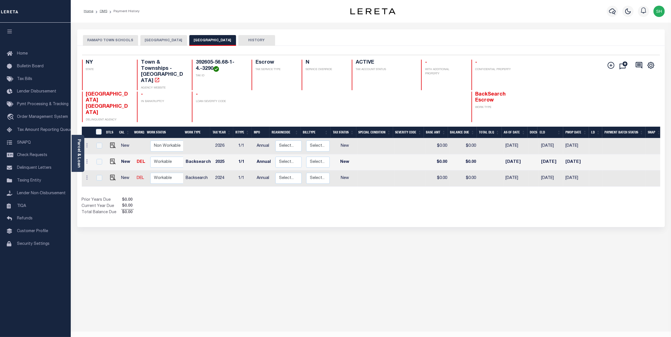
click at [452, 265] on div "[GEOGRAPHIC_DATA] SCHOOLS [GEOGRAPHIC_DATA] [GEOGRAPHIC_DATA] HISTORY 3 1" at bounding box center [371, 189] width 596 height 320
click at [84, 153] on div "Parcel & Loan" at bounding box center [78, 153] width 13 height 37
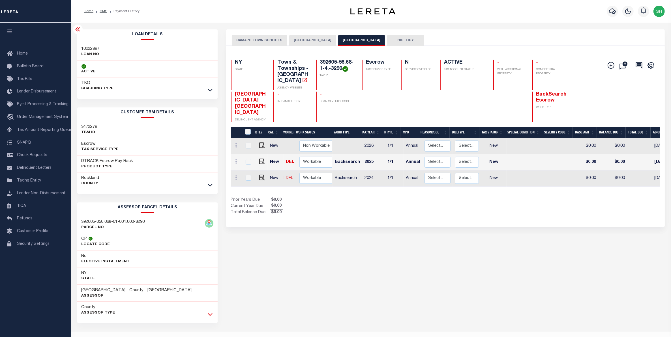
click at [212, 317] on icon at bounding box center [210, 315] width 5 height 6
click at [355, 42] on button "[GEOGRAPHIC_DATA]" at bounding box center [361, 40] width 47 height 11
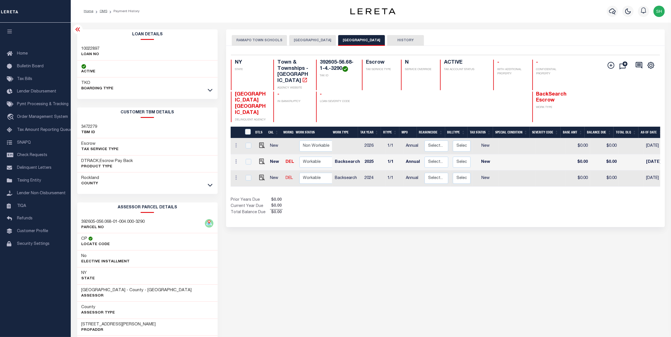
click at [315, 38] on button "[GEOGRAPHIC_DATA]" at bounding box center [312, 40] width 47 height 11
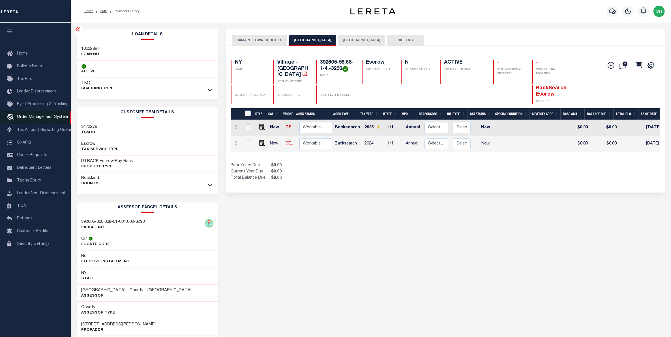
click at [33, 117] on span "Order Management System" at bounding box center [42, 117] width 51 height 4
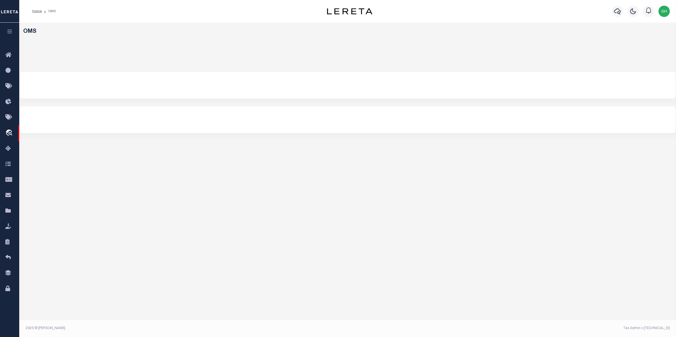
select select "200"
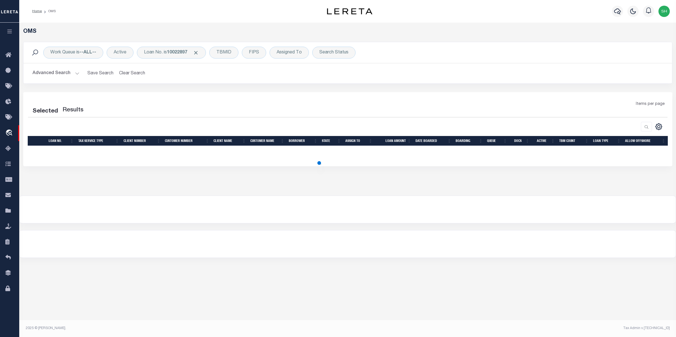
select select "200"
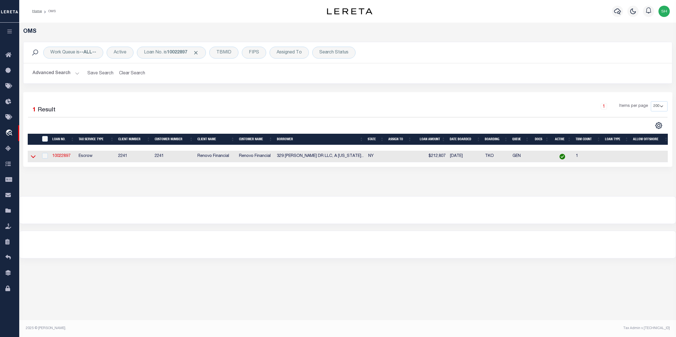
click at [34, 155] on icon at bounding box center [33, 157] width 5 height 6
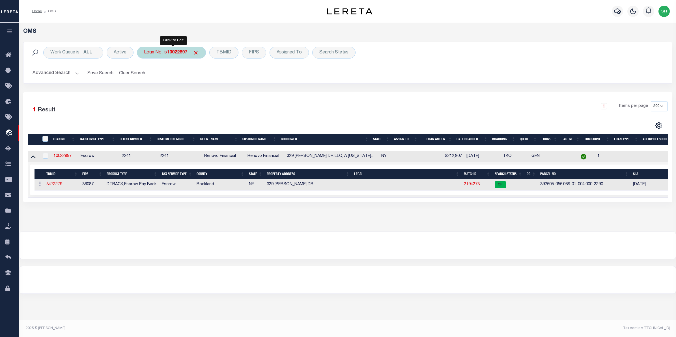
click at [165, 50] on div "Loan No. is 10022897" at bounding box center [171, 53] width 69 height 12
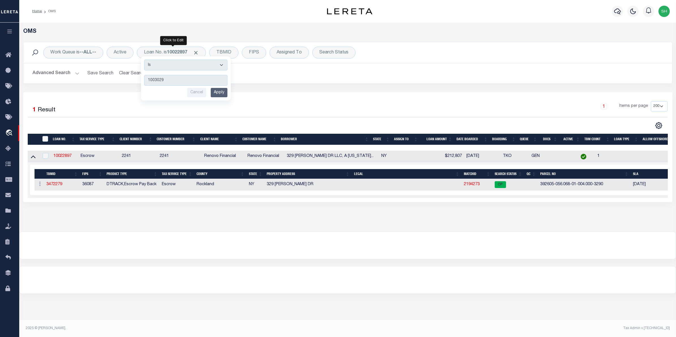
type input "10030292"
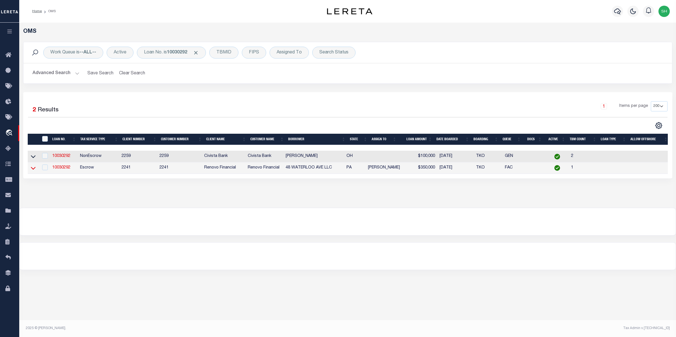
click at [32, 171] on icon at bounding box center [33, 168] width 5 height 6
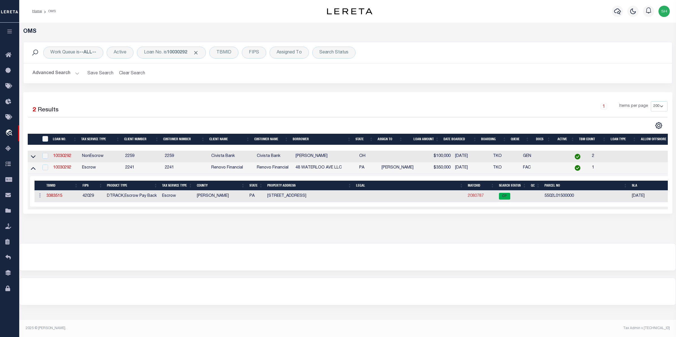
click at [474, 197] on link "2080787" at bounding box center [476, 196] width 16 height 4
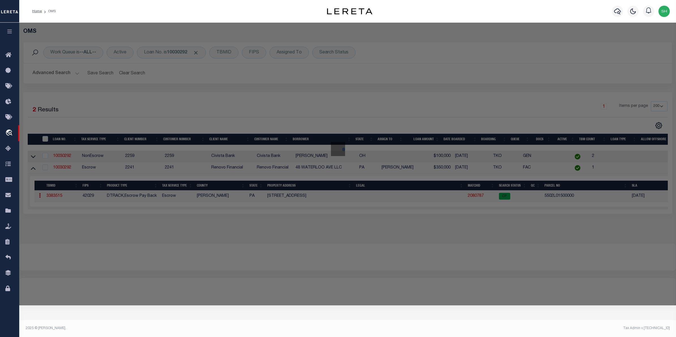
checkbox input "false"
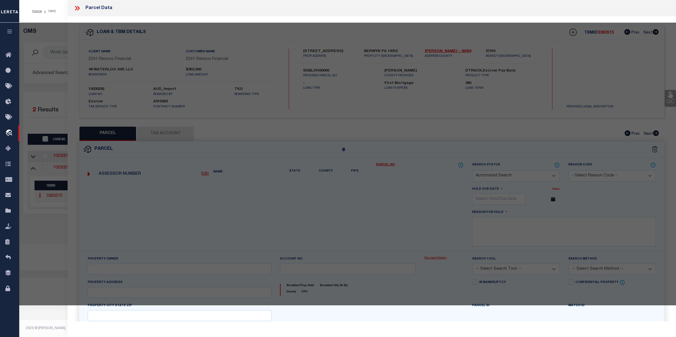
select select "CP"
type input "48 WATERLOO AVE LLC"
select select
type input "48 WATERLOO AV"
type input "BERWYN PA 19312"
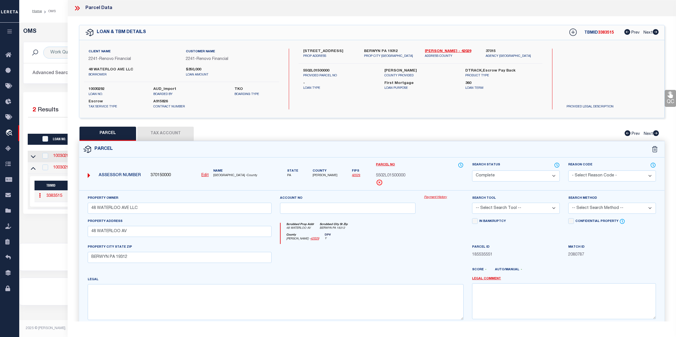
click at [442, 197] on link "Payment History" at bounding box center [444, 197] width 40 height 5
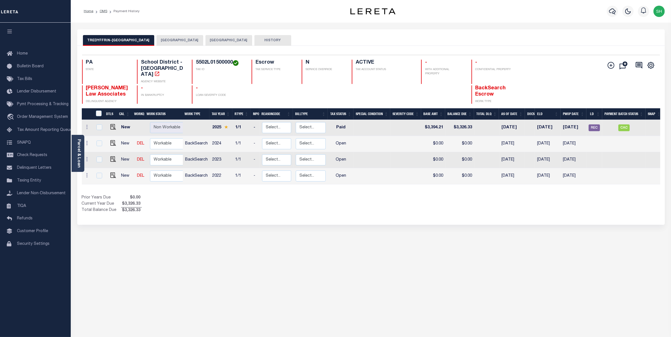
click at [230, 40] on button "[GEOGRAPHIC_DATA]" at bounding box center [228, 40] width 47 height 11
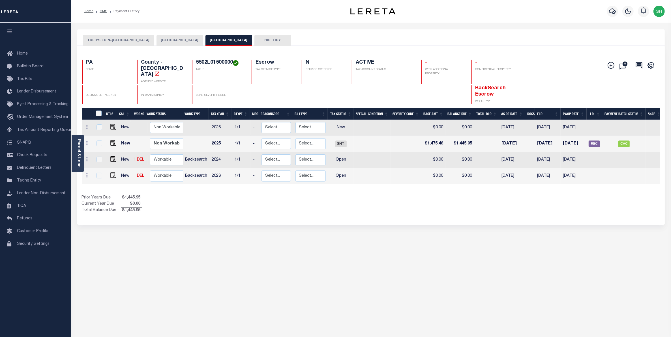
click at [196, 39] on button "[GEOGRAPHIC_DATA]" at bounding box center [180, 40] width 47 height 11
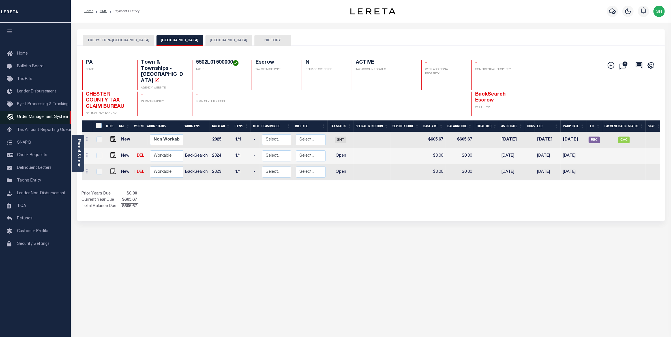
click at [29, 119] on span "Order Management System" at bounding box center [42, 117] width 51 height 4
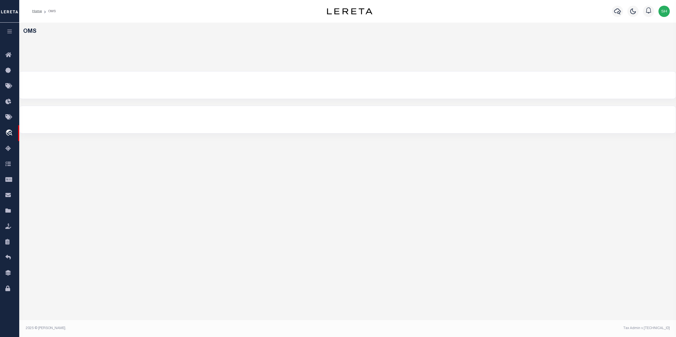
select select "200"
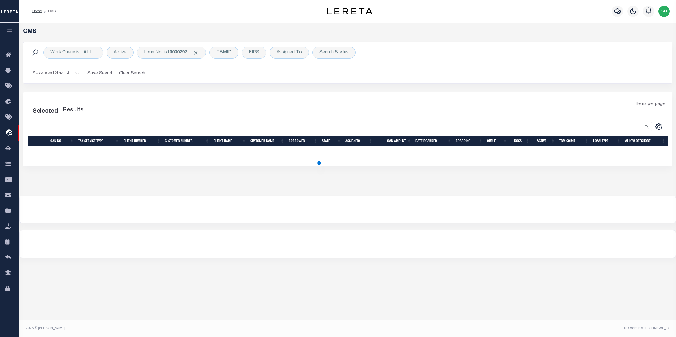
select select "200"
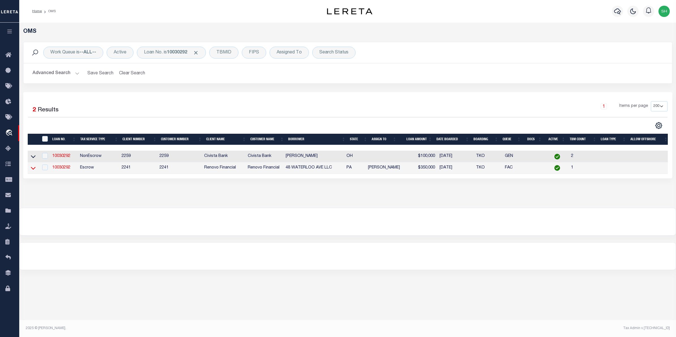
click at [34, 170] on icon at bounding box center [33, 168] width 5 height 3
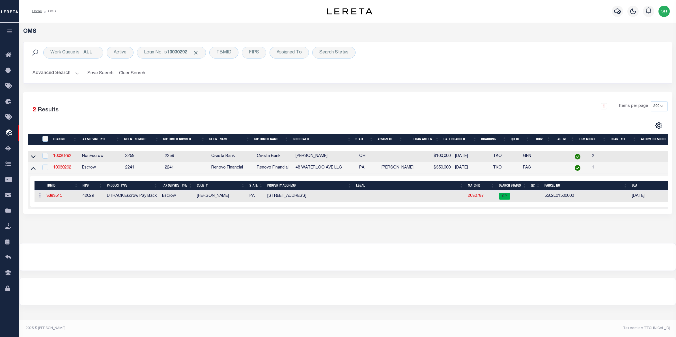
click at [480, 201] on td "2080787" at bounding box center [481, 197] width 31 height 12
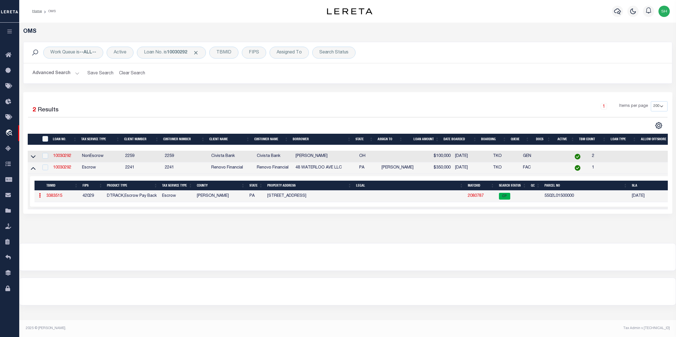
click at [478, 198] on link "2080787" at bounding box center [476, 196] width 16 height 4
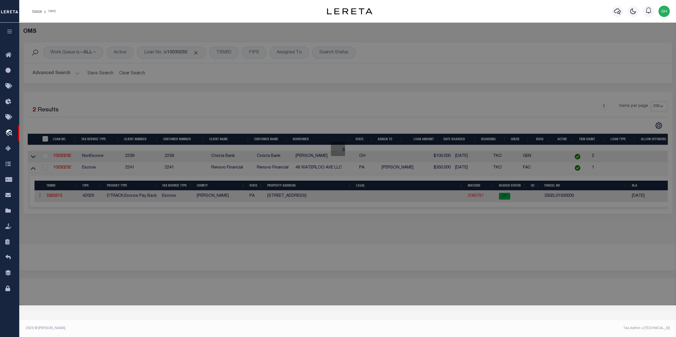
checkbox input "false"
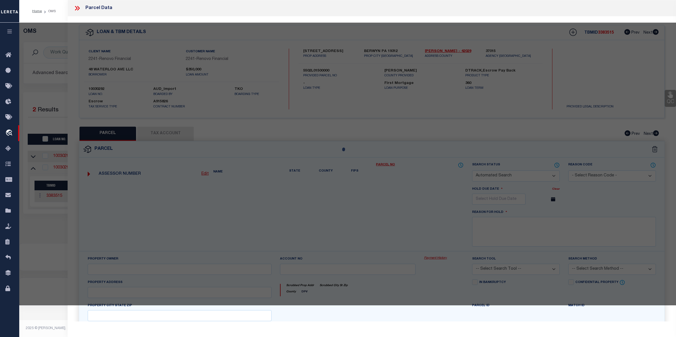
select select "CP"
type input "48 WATERLOO AVE LLC"
select select
type input "48 WATERLOO AV"
type input "BERWYN PA 19312"
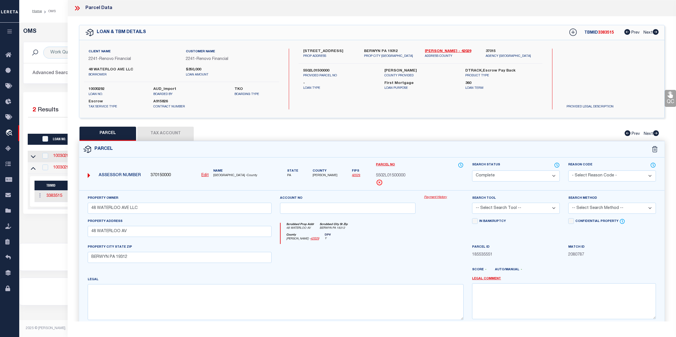
click at [429, 197] on link "Payment History" at bounding box center [444, 197] width 40 height 5
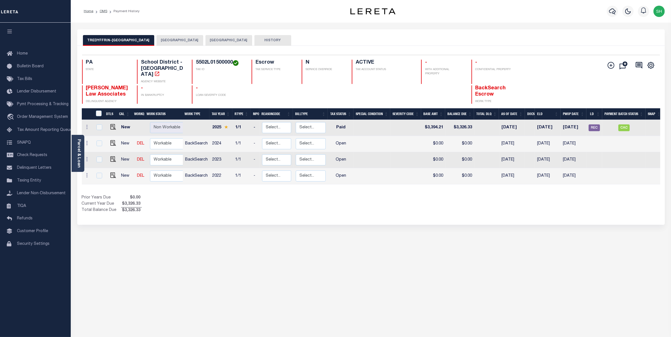
click at [181, 38] on button "[GEOGRAPHIC_DATA]" at bounding box center [180, 40] width 47 height 11
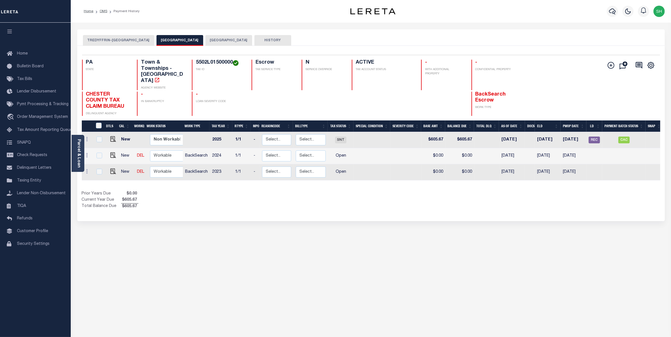
click at [244, 40] on button "[GEOGRAPHIC_DATA]" at bounding box center [228, 40] width 47 height 11
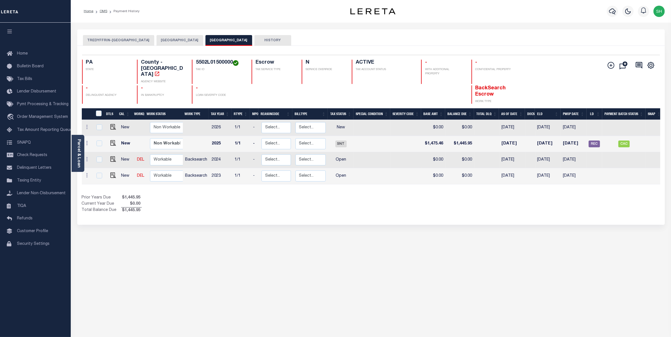
click at [320, 246] on div "[GEOGRAPHIC_DATA]-[GEOGRAPHIC_DATA] [GEOGRAPHIC_DATA] [GEOGRAPHIC_DATA] HISTORY…" at bounding box center [371, 191] width 596 height 325
drag, startPoint x: 232, startPoint y: 63, endPoint x: 197, endPoint y: 60, distance: 35.5
click at [197, 60] on h4 "5502L01500000" at bounding box center [220, 63] width 49 height 6
copy h4 "5502L01500000"
click at [184, 39] on button "[GEOGRAPHIC_DATA]" at bounding box center [180, 40] width 47 height 11
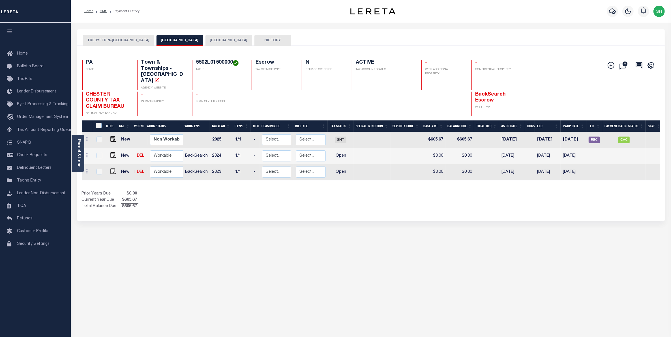
click at [121, 38] on button "TREDYFFRIN-[GEOGRAPHIC_DATA]" at bounding box center [118, 40] width 71 height 11
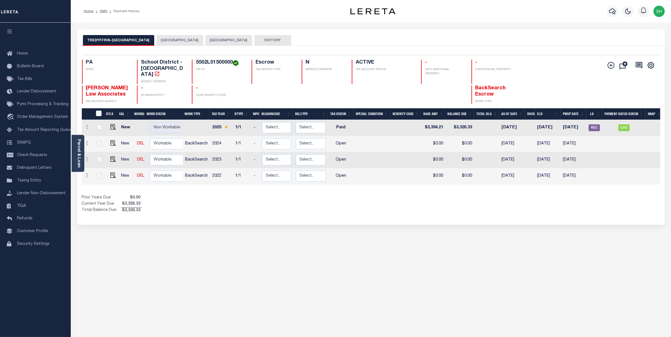
click at [182, 36] on button "[GEOGRAPHIC_DATA]" at bounding box center [180, 40] width 47 height 11
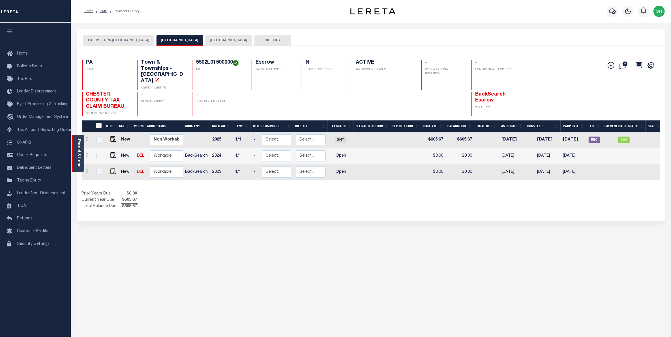
click at [76, 157] on div "Parcel & Loan" at bounding box center [78, 153] width 13 height 37
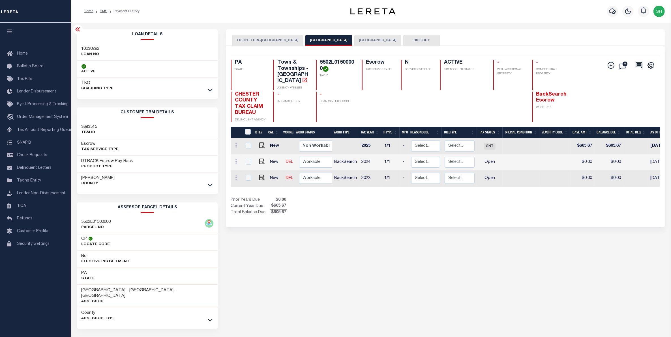
click at [209, 319] on div "County Assessor Type" at bounding box center [147, 316] width 141 height 17
click at [209, 317] on icon at bounding box center [210, 320] width 5 height 6
